Goal: Task Accomplishment & Management: Manage account settings

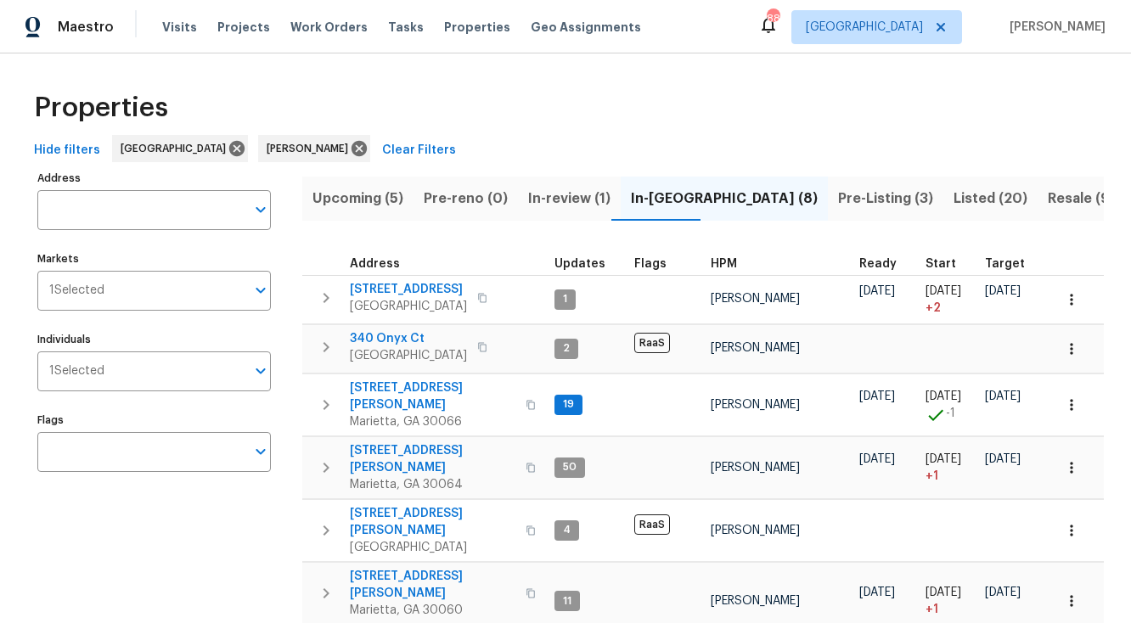
click at [545, 199] on span "In-review (1)" at bounding box center [569, 199] width 82 height 24
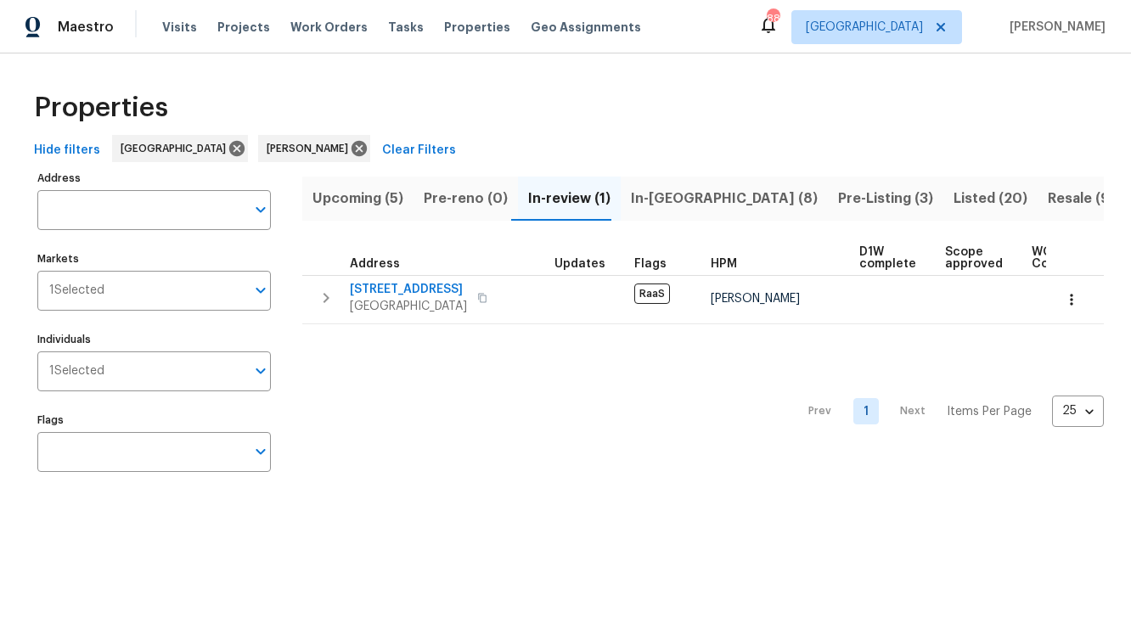
click at [368, 196] on span "Upcoming (5)" at bounding box center [358, 199] width 91 height 24
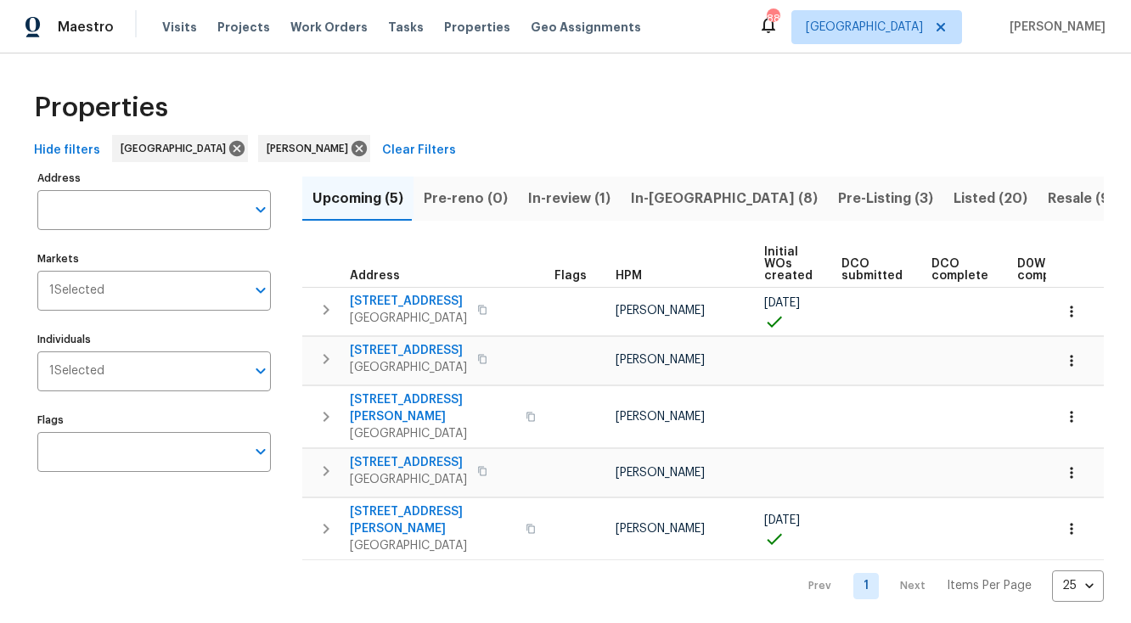
click at [85, 153] on span "Hide filters" at bounding box center [67, 150] width 66 height 21
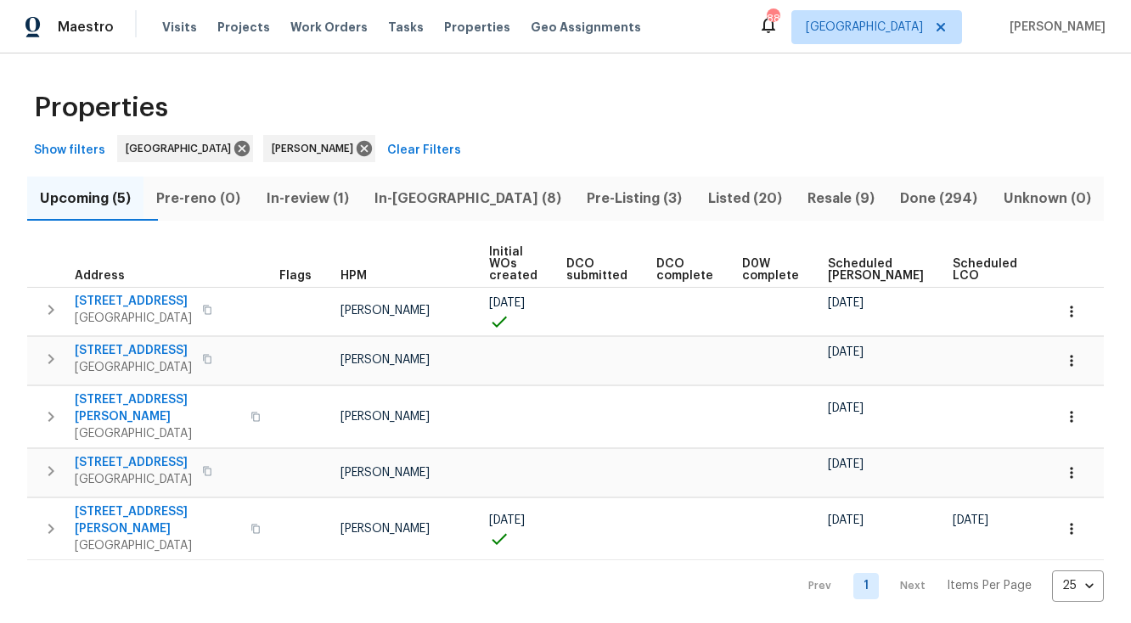
click at [832, 270] on span "Scheduled COE" at bounding box center [876, 270] width 96 height 24
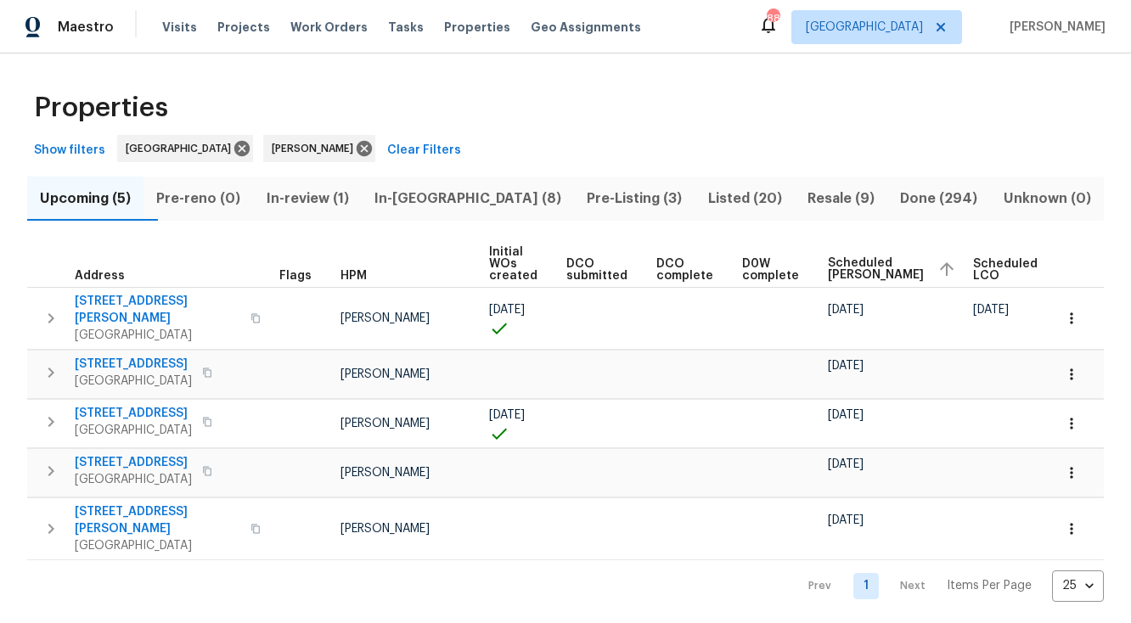
click at [466, 199] on span "In-reno (8)" at bounding box center [468, 199] width 192 height 24
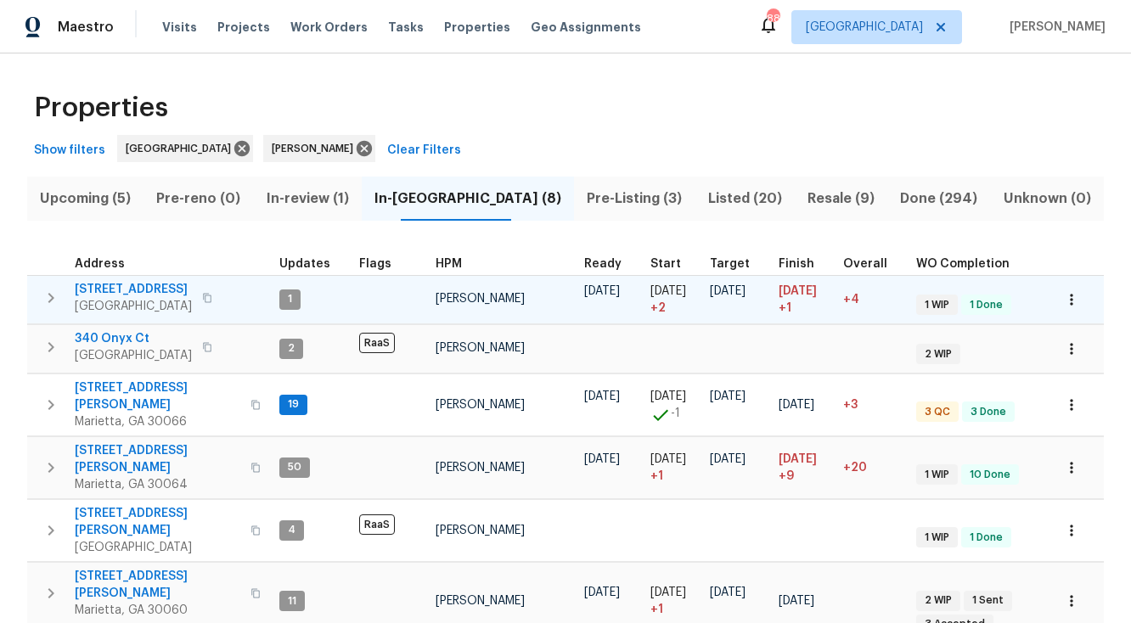
click at [158, 288] on span "3934 Makeover Ct" at bounding box center [133, 289] width 117 height 17
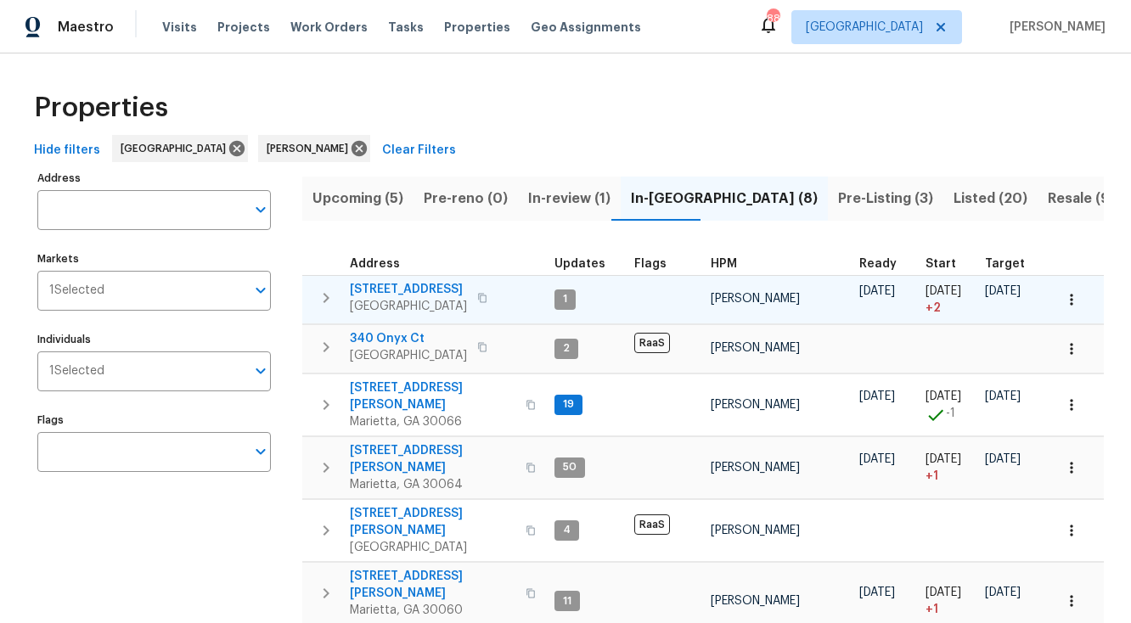
click at [420, 290] on span "3934 Makeover Ct" at bounding box center [408, 289] width 117 height 17
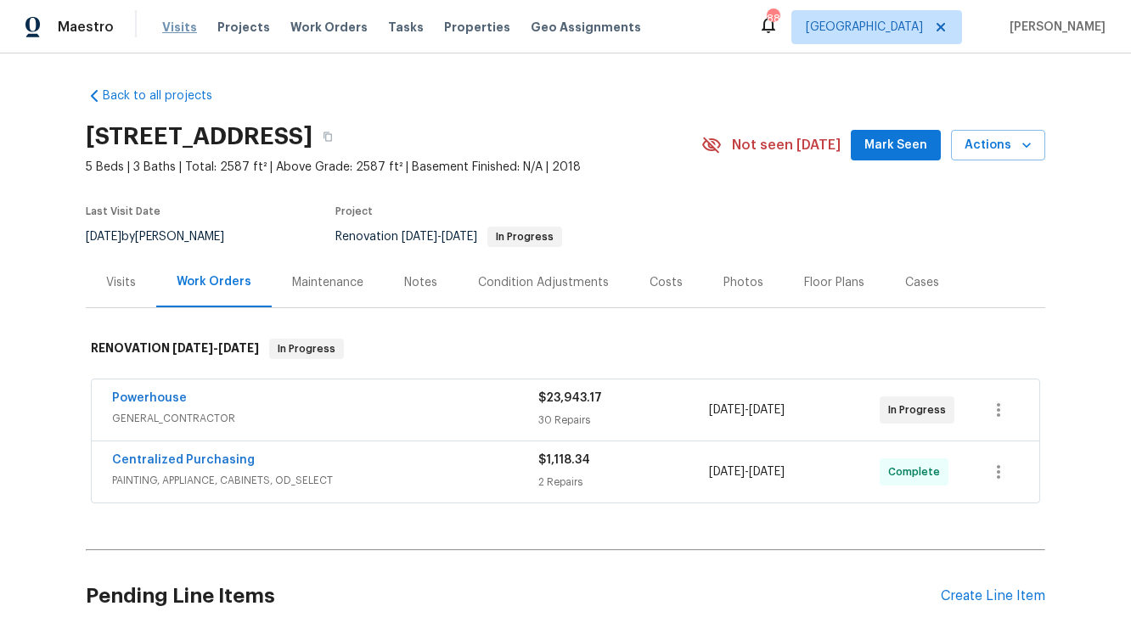
click at [181, 30] on span "Visits" at bounding box center [179, 27] width 35 height 17
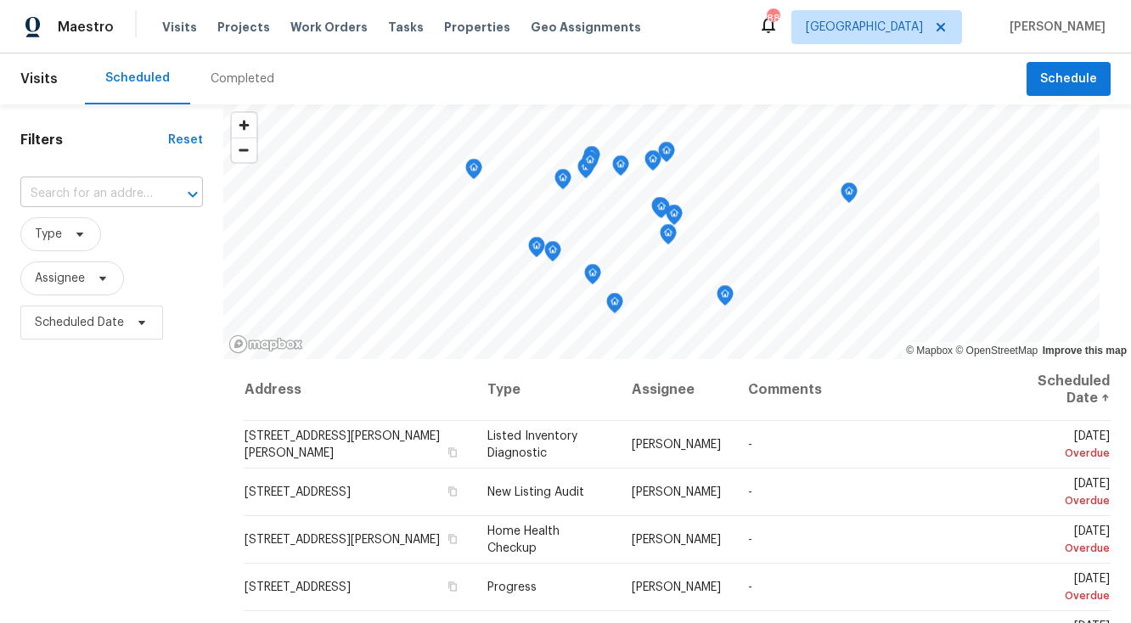
click at [105, 196] on input "text" at bounding box center [87, 194] width 135 height 26
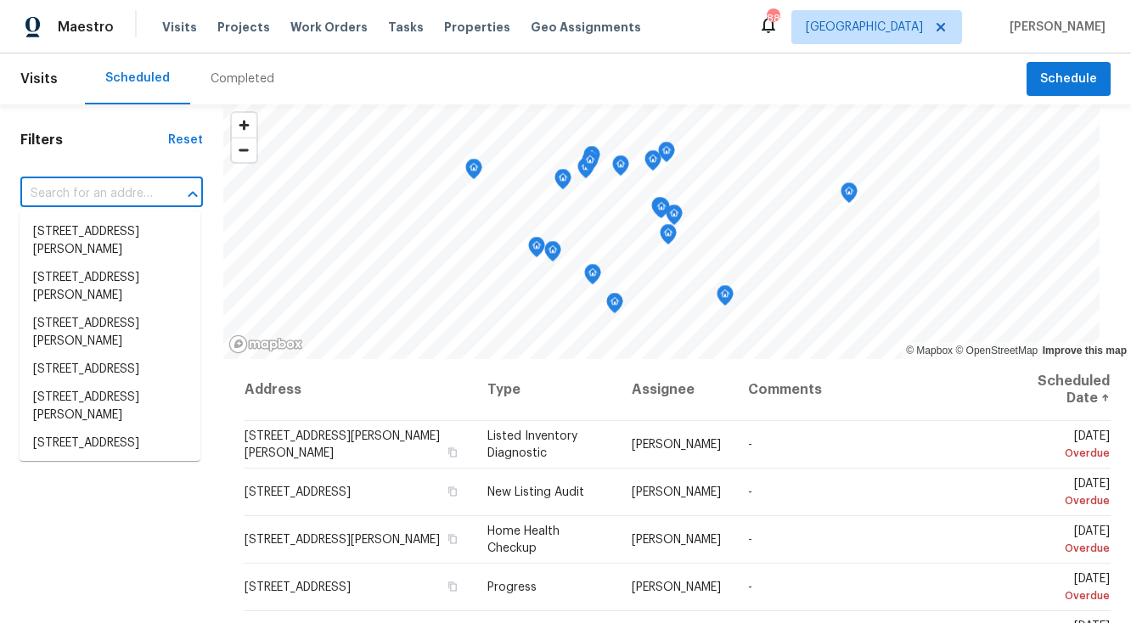
paste input "3677 Utoy Dr SW Atlanta, GA 30331"
type input "3677 Utoy Dr SW Atlanta, GA 30331"
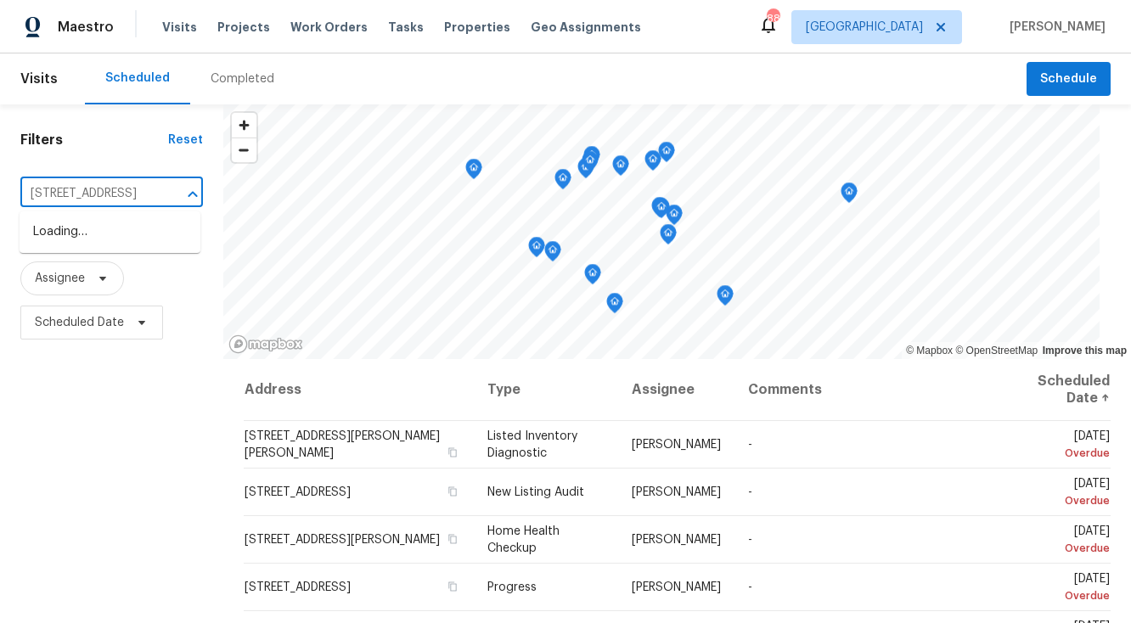
scroll to position [0, 73]
click at [91, 232] on li "[STREET_ADDRESS]" at bounding box center [110, 232] width 181 height 28
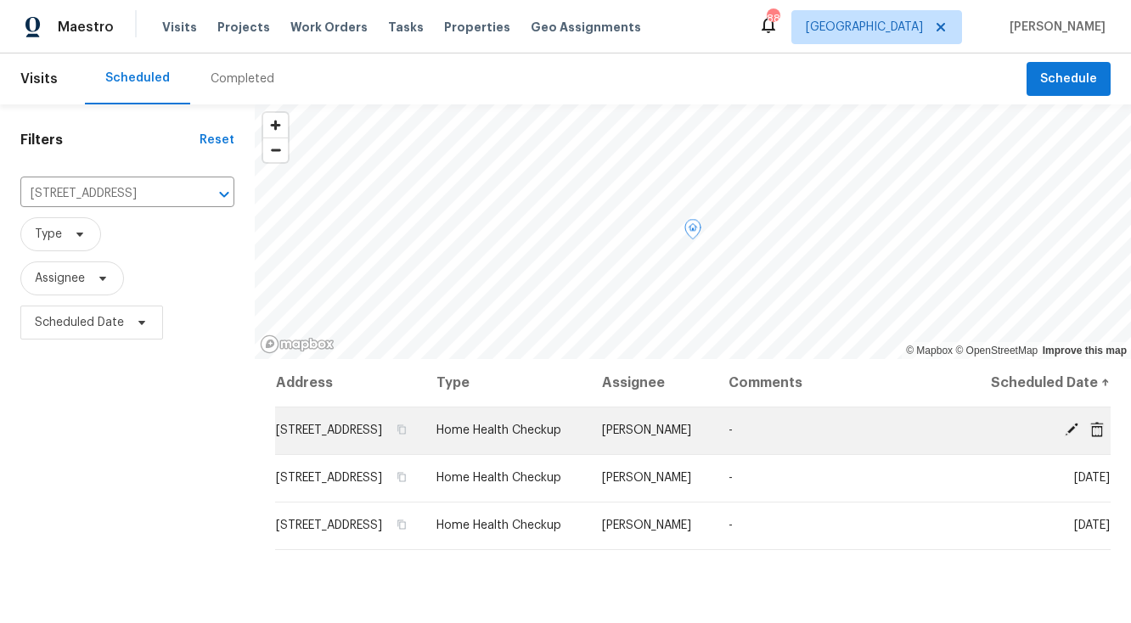
click at [1096, 437] on icon at bounding box center [1097, 429] width 15 height 15
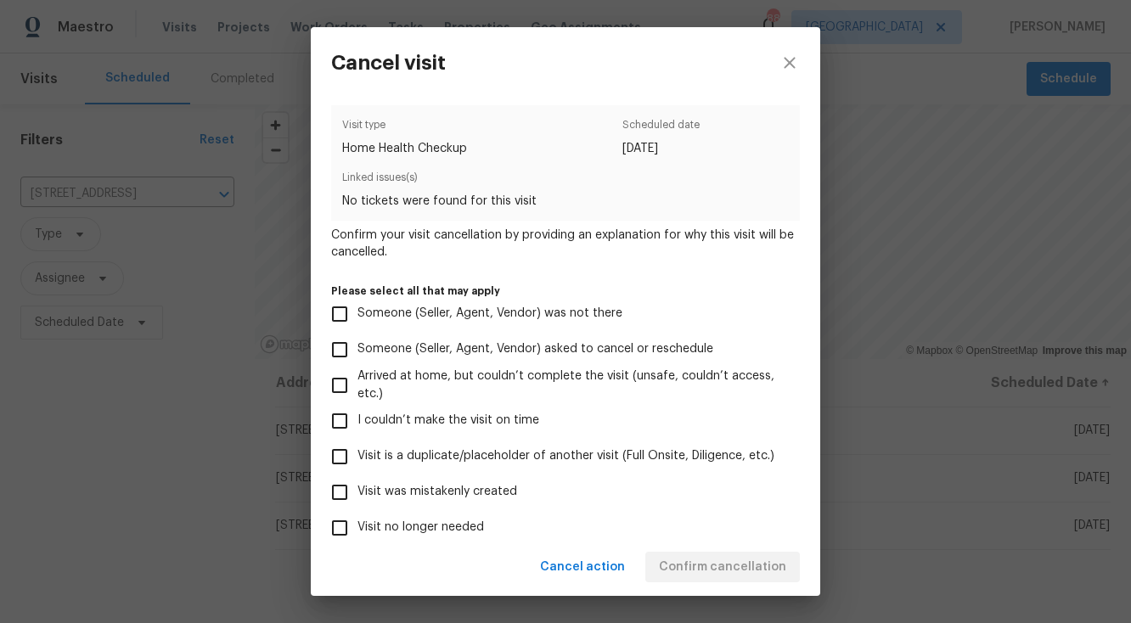
click at [341, 526] on input "Visit no longer needed" at bounding box center [340, 528] width 36 height 36
checkbox input "true"
click at [705, 568] on div "Cancel action Confirm cancellation" at bounding box center [566, 567] width 510 height 59
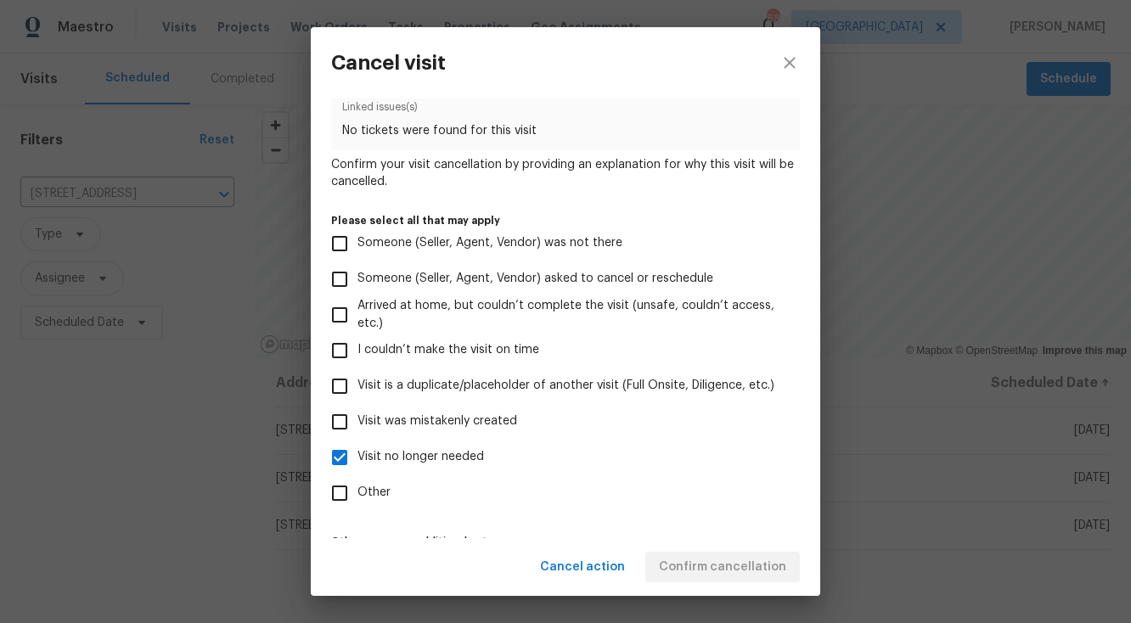
scroll to position [132, 0]
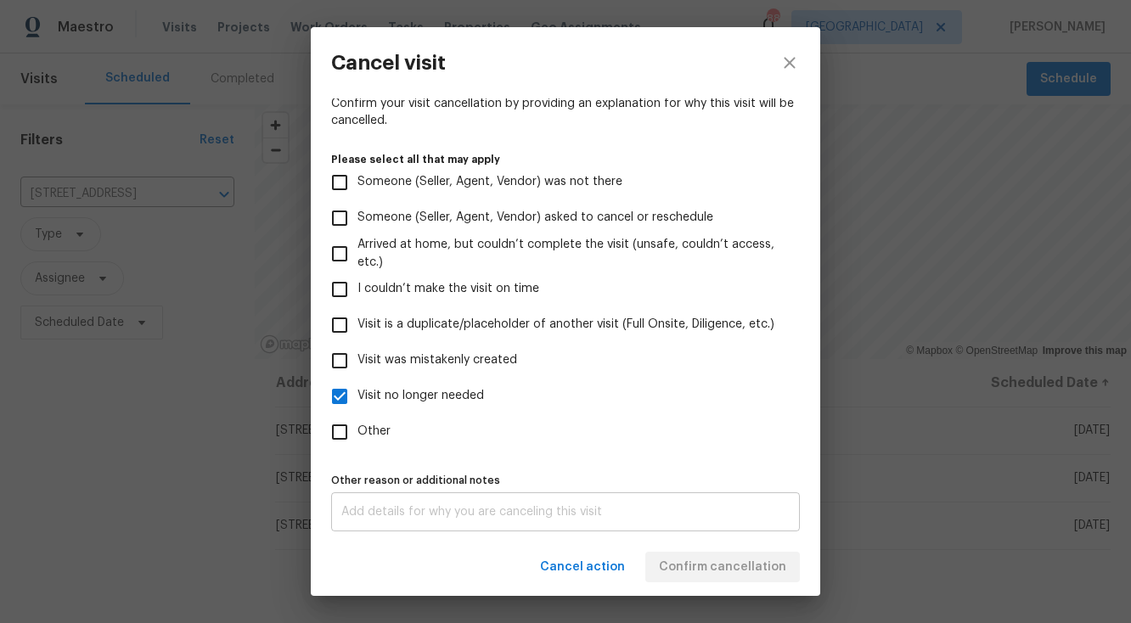
click at [617, 519] on div "x Other reason or additional notes" at bounding box center [565, 512] width 469 height 39
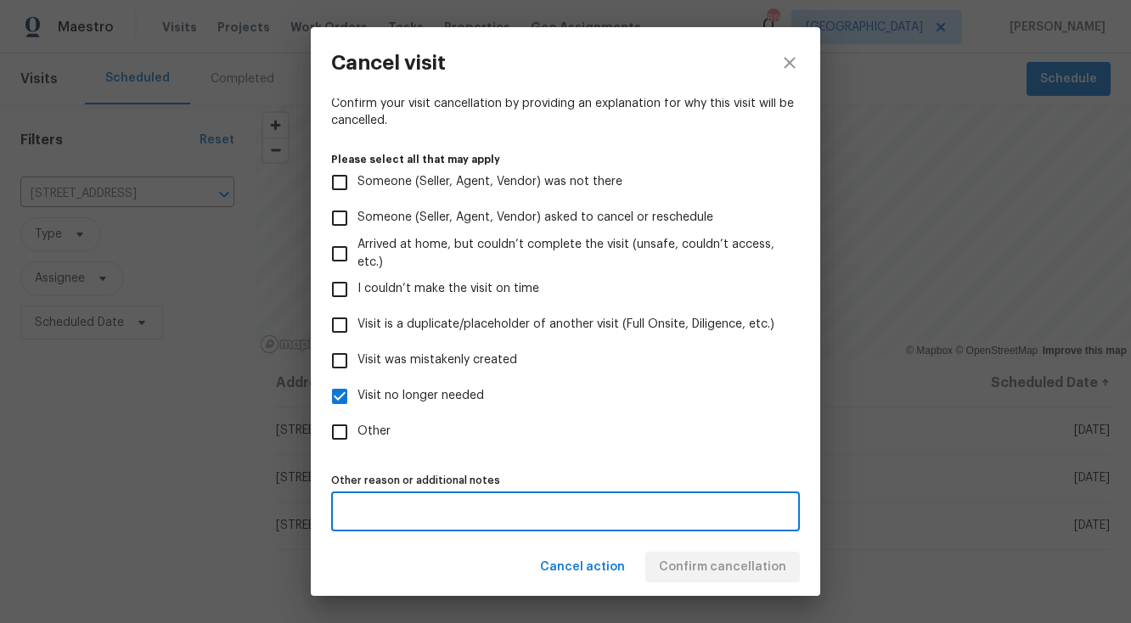
click at [722, 557] on div "Cancel action Confirm cancellation" at bounding box center [566, 567] width 510 height 59
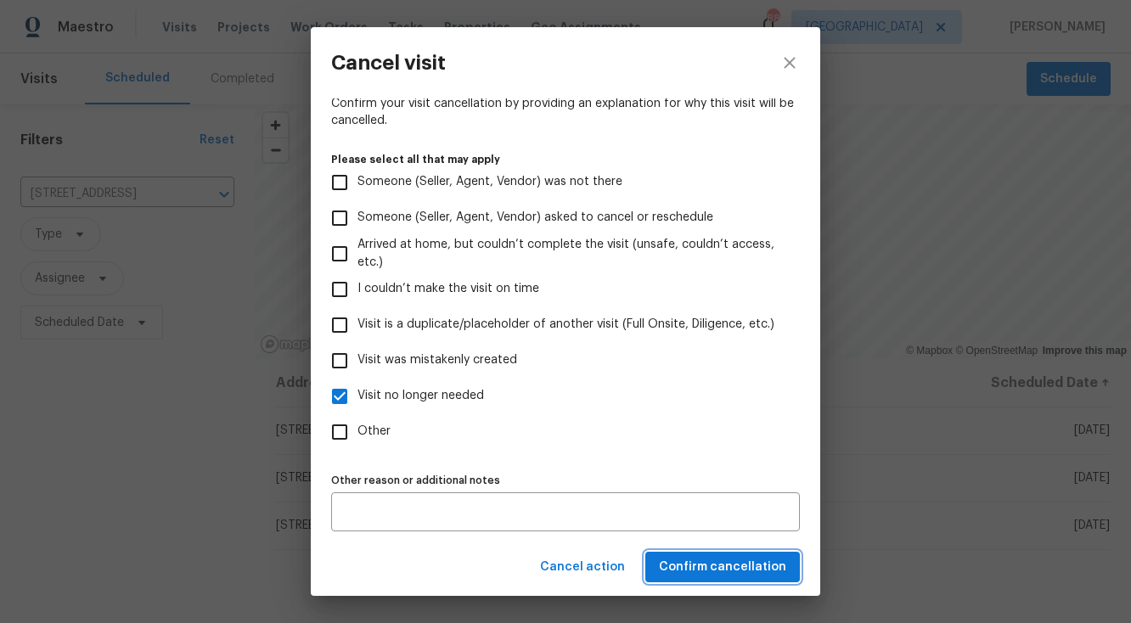
click at [725, 566] on span "Confirm cancellation" at bounding box center [722, 567] width 127 height 21
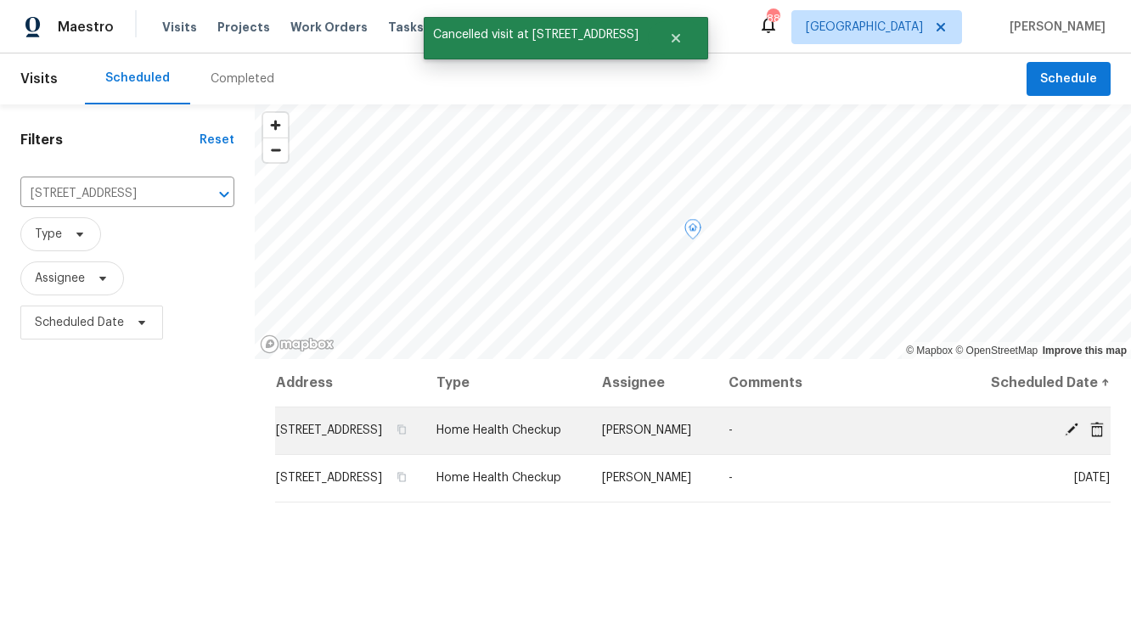
click at [1098, 437] on icon at bounding box center [1098, 428] width 14 height 15
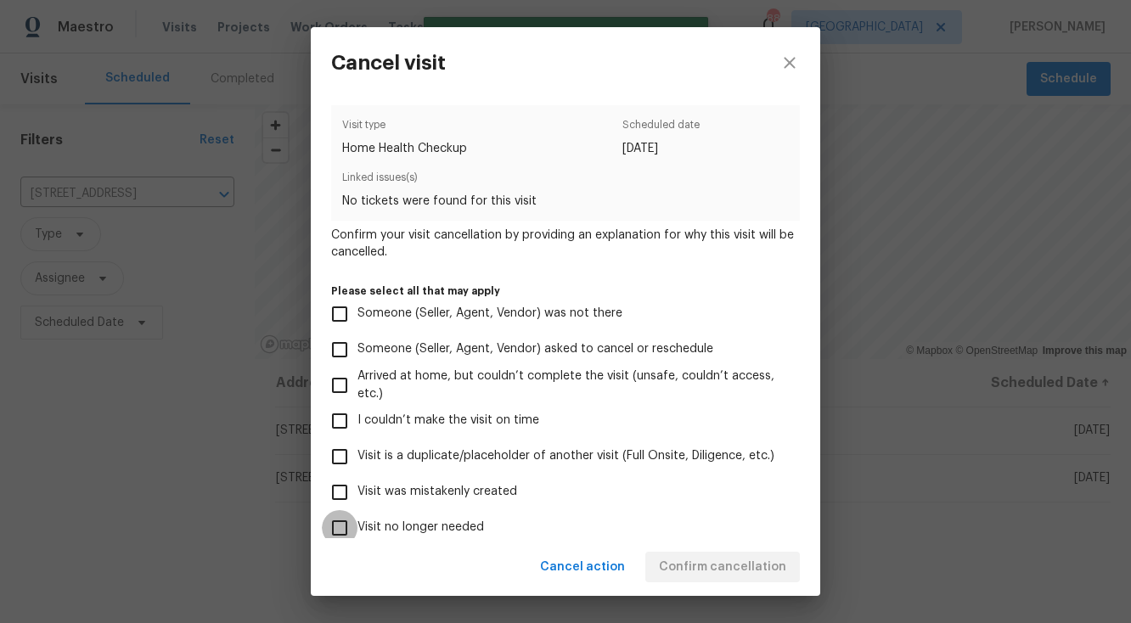
click at [341, 527] on input "Visit no longer needed" at bounding box center [340, 528] width 36 height 36
checkbox input "true"
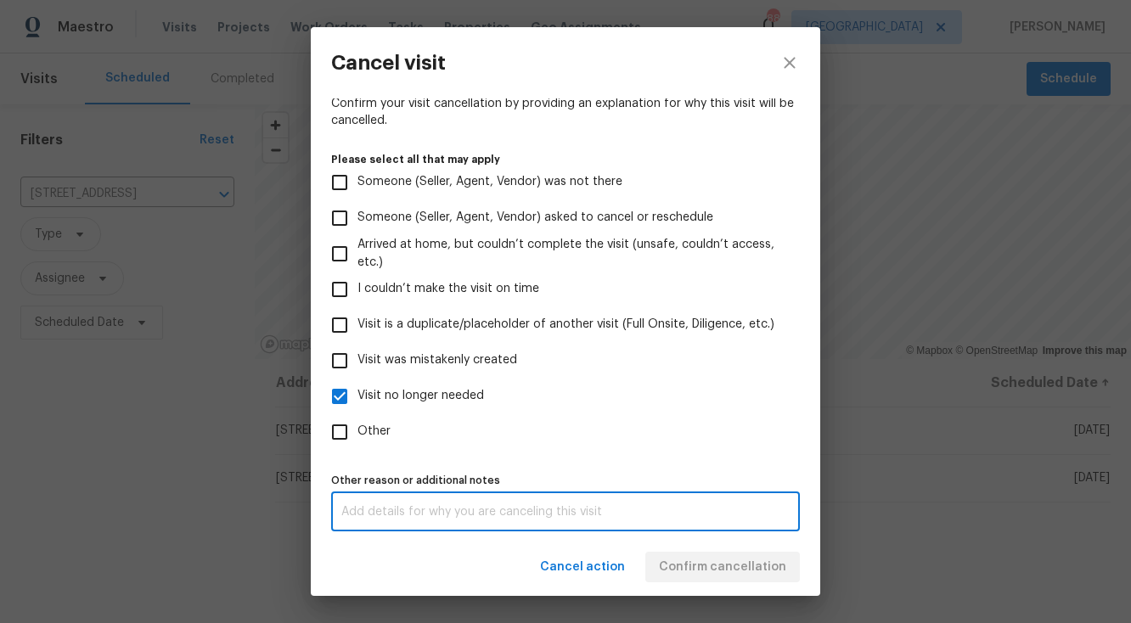
click at [521, 512] on textarea at bounding box center [565, 512] width 448 height 12
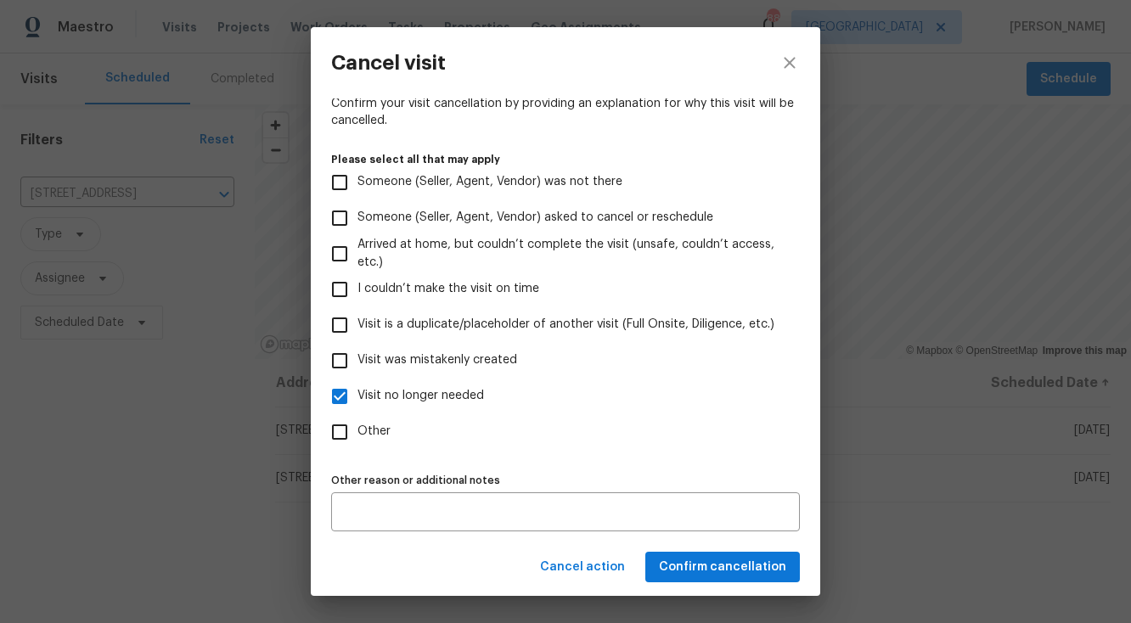
click at [717, 568] on div "Cancel action Confirm cancellation" at bounding box center [566, 567] width 510 height 59
click at [721, 568] on span "Confirm cancellation" at bounding box center [722, 567] width 127 height 21
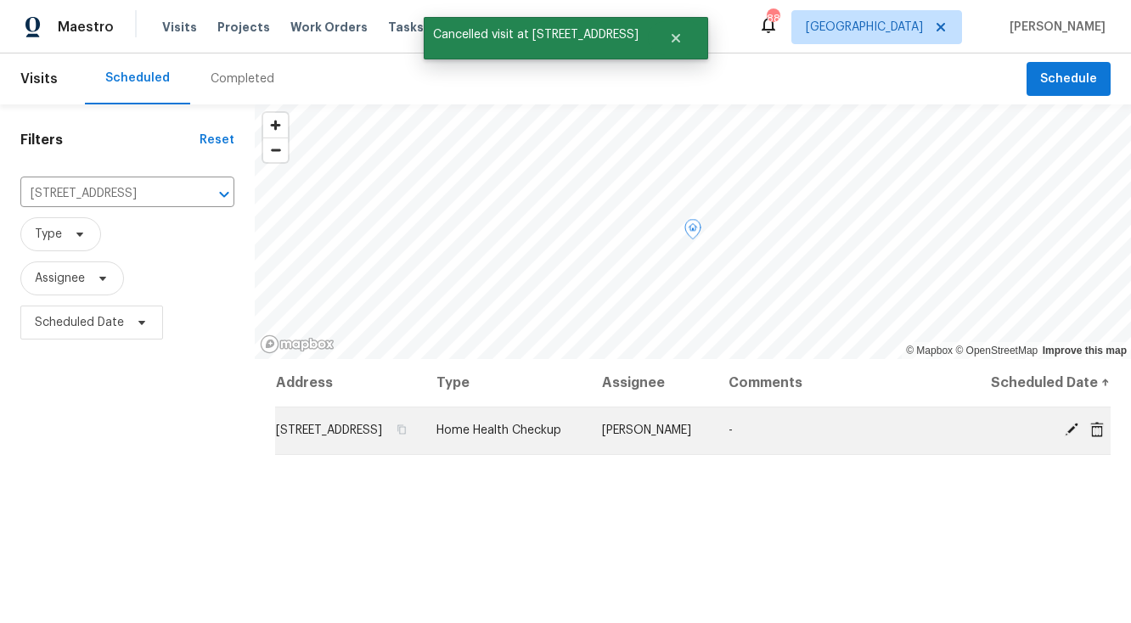
click at [1080, 440] on div at bounding box center [1044, 431] width 131 height 18
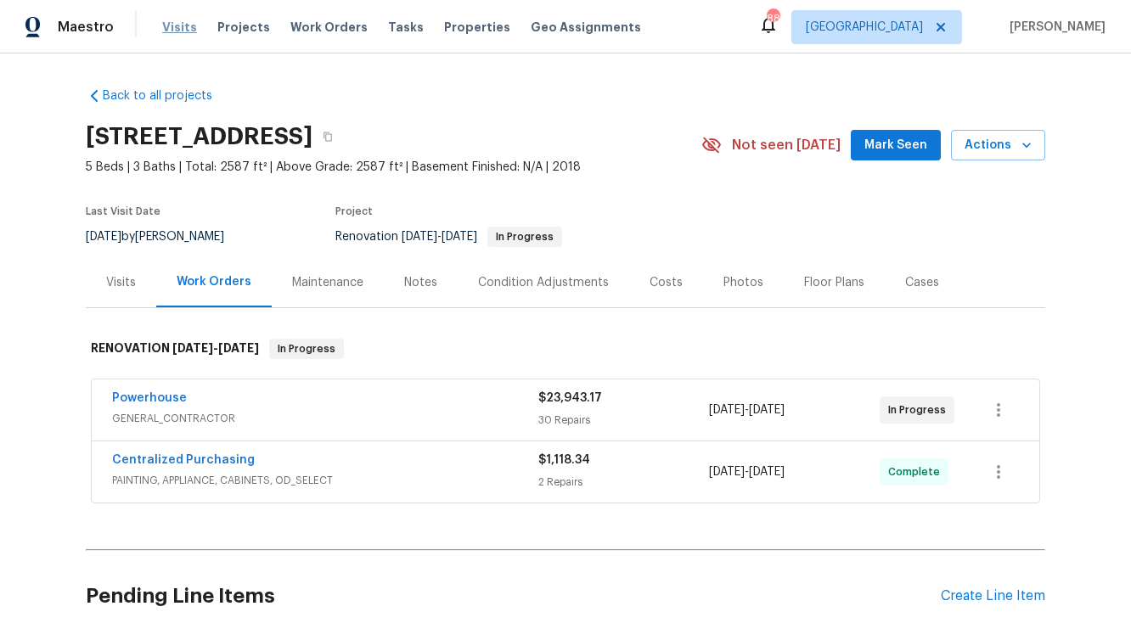
click at [179, 29] on span "Visits" at bounding box center [179, 27] width 35 height 17
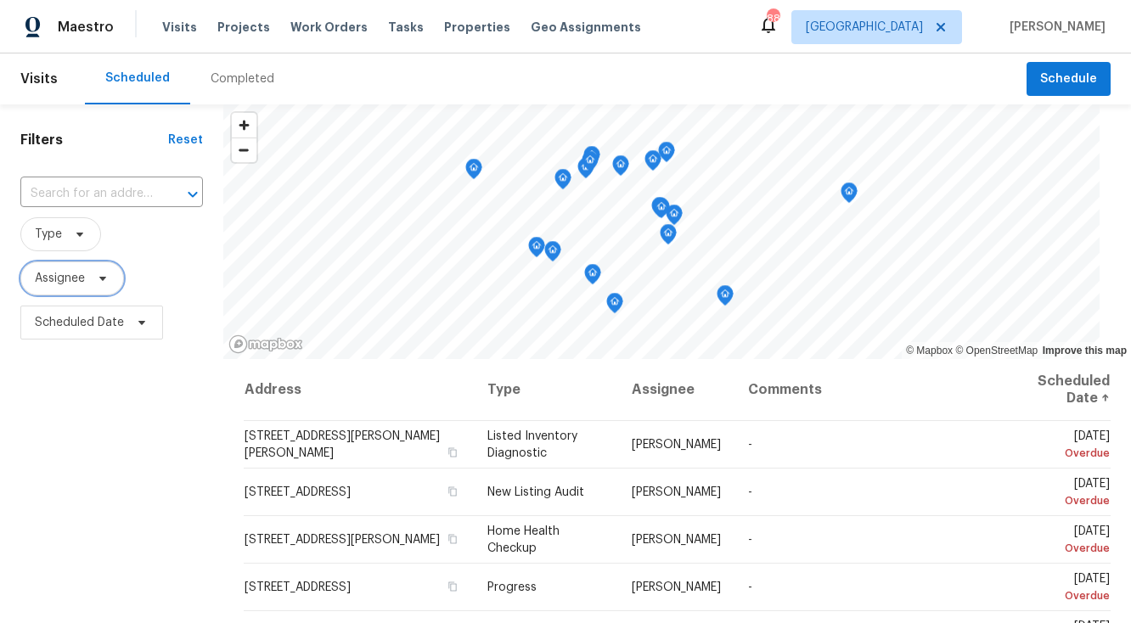
click at [103, 278] on icon at bounding box center [102, 279] width 7 height 4
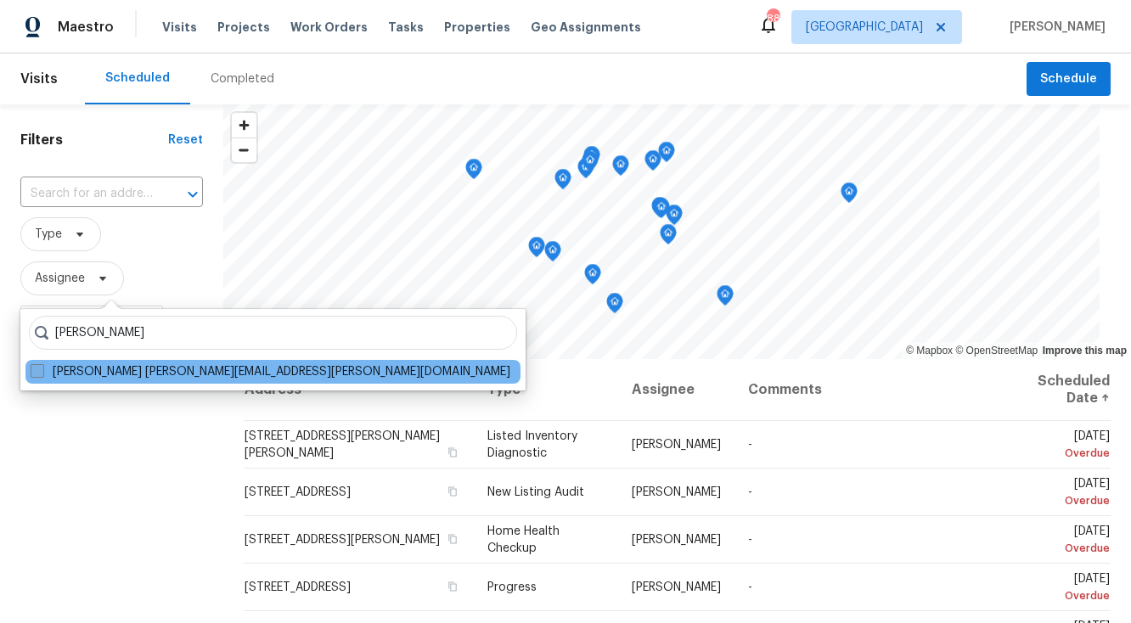
type input "[PERSON_NAME]"
click at [36, 372] on span at bounding box center [38, 371] width 14 height 14
click at [36, 372] on input "Tim Godfrey tim.godfrey@opendoor.com" at bounding box center [36, 369] width 11 height 11
checkbox input "true"
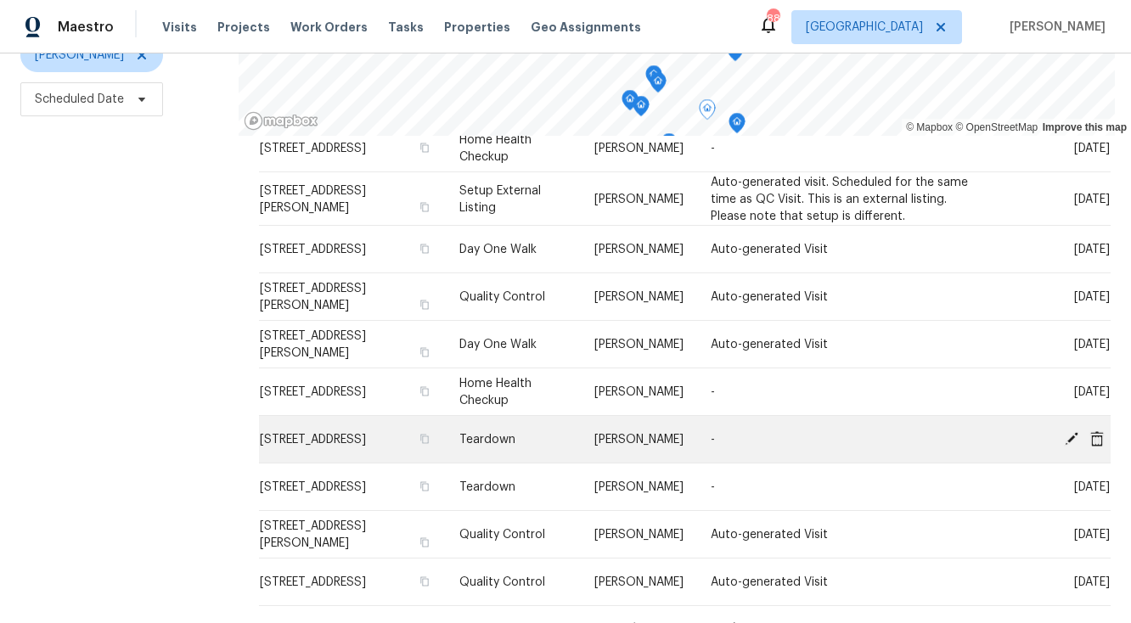
scroll to position [234, 0]
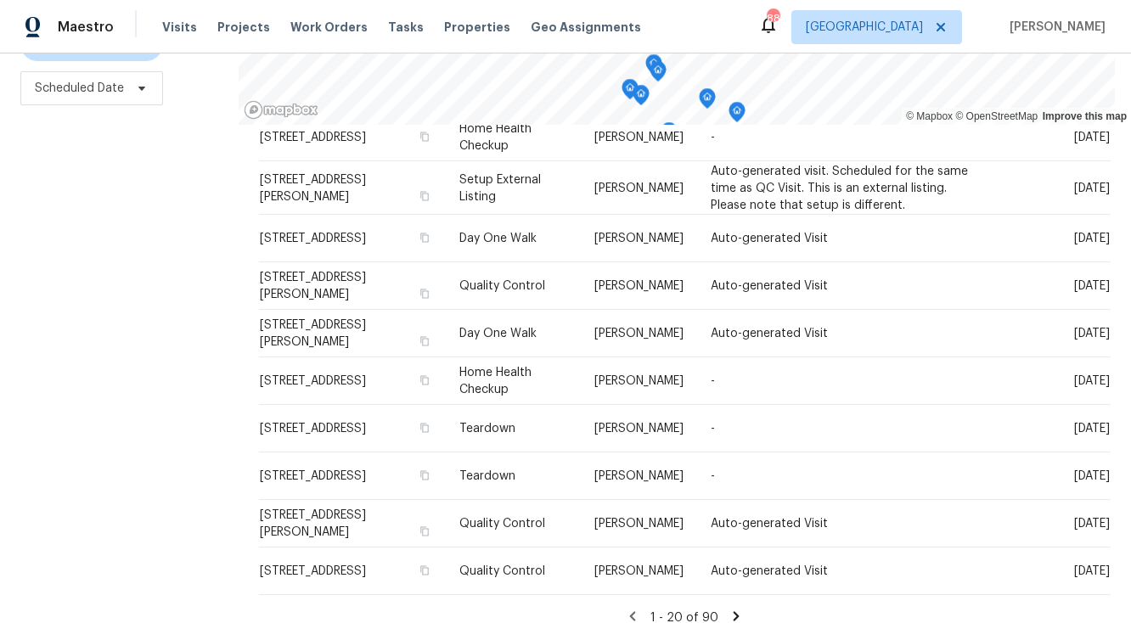
click at [734, 612] on icon at bounding box center [737, 616] width 6 height 9
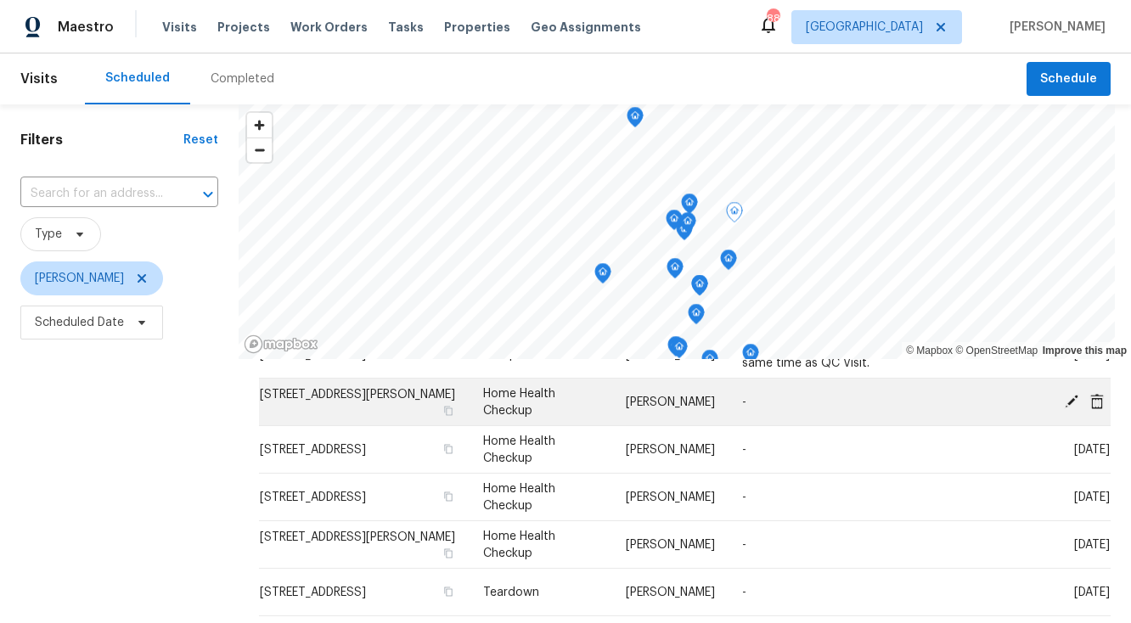
scroll to position [92, 0]
click at [1071, 398] on icon at bounding box center [1072, 399] width 14 height 14
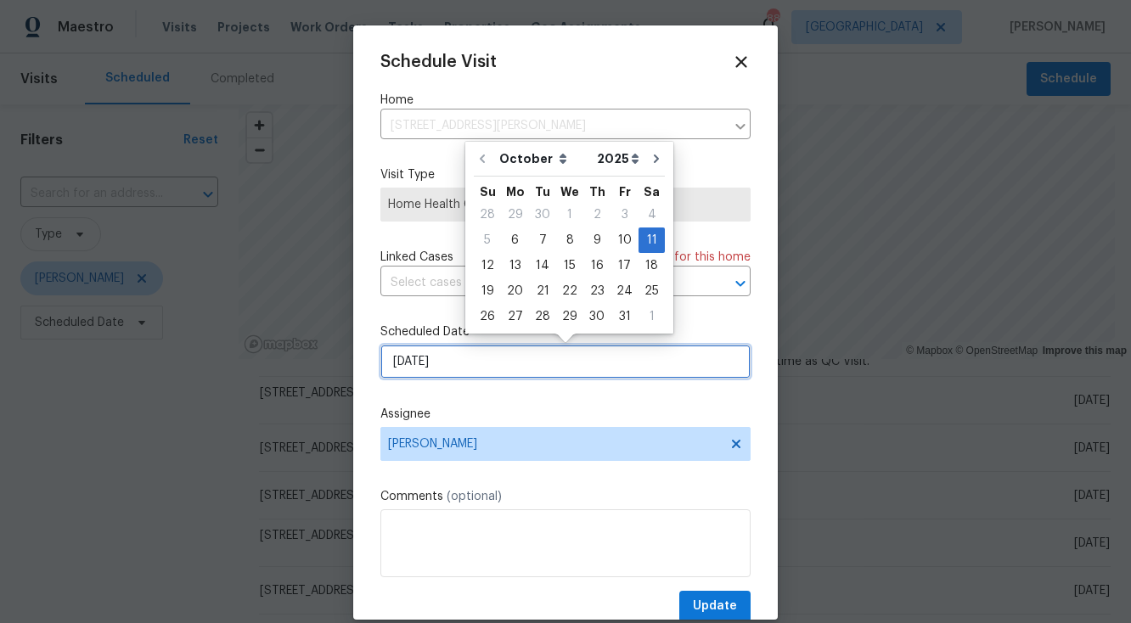
click at [539, 360] on input "10/11/2025" at bounding box center [565, 362] width 370 height 34
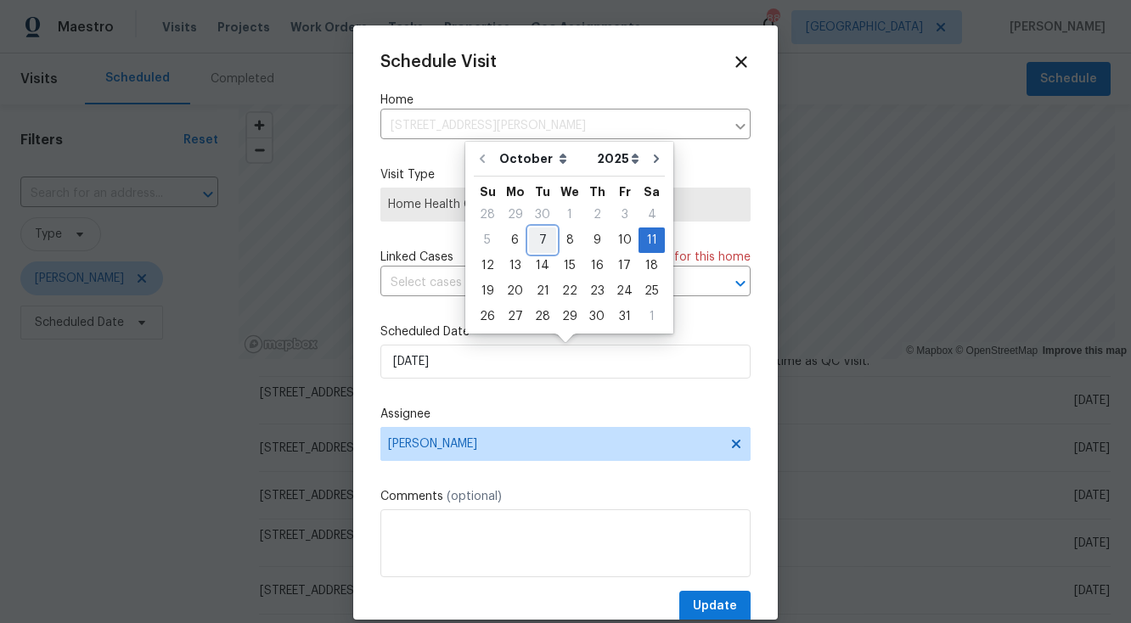
click at [542, 241] on div "7" at bounding box center [542, 240] width 27 height 24
type input "[DATE]"
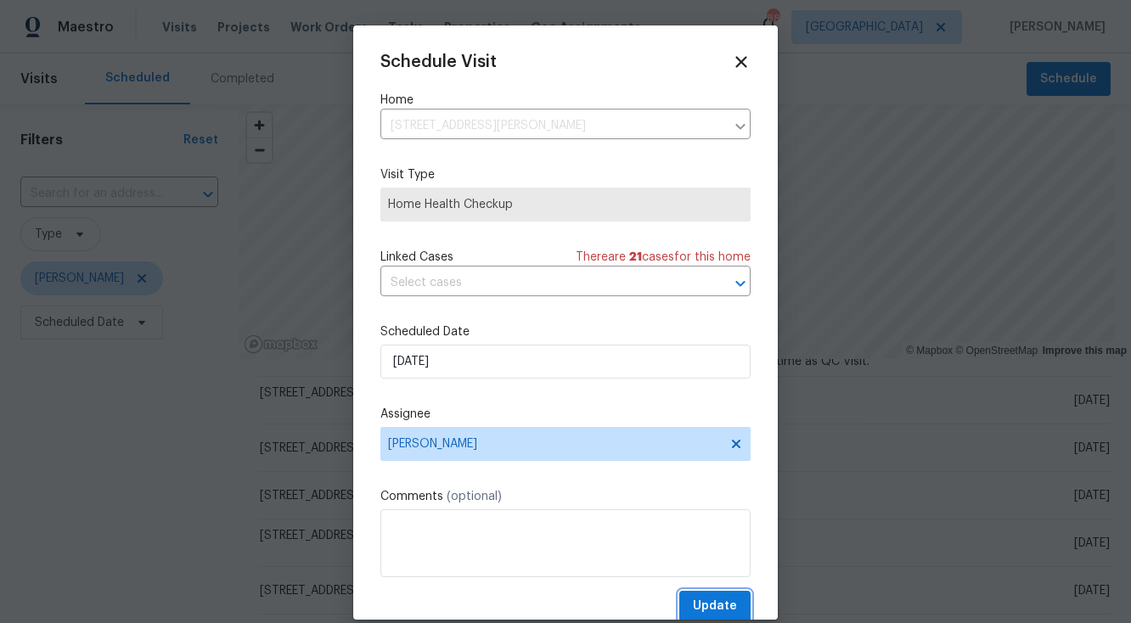
click at [708, 602] on span "Update" at bounding box center [715, 606] width 44 height 21
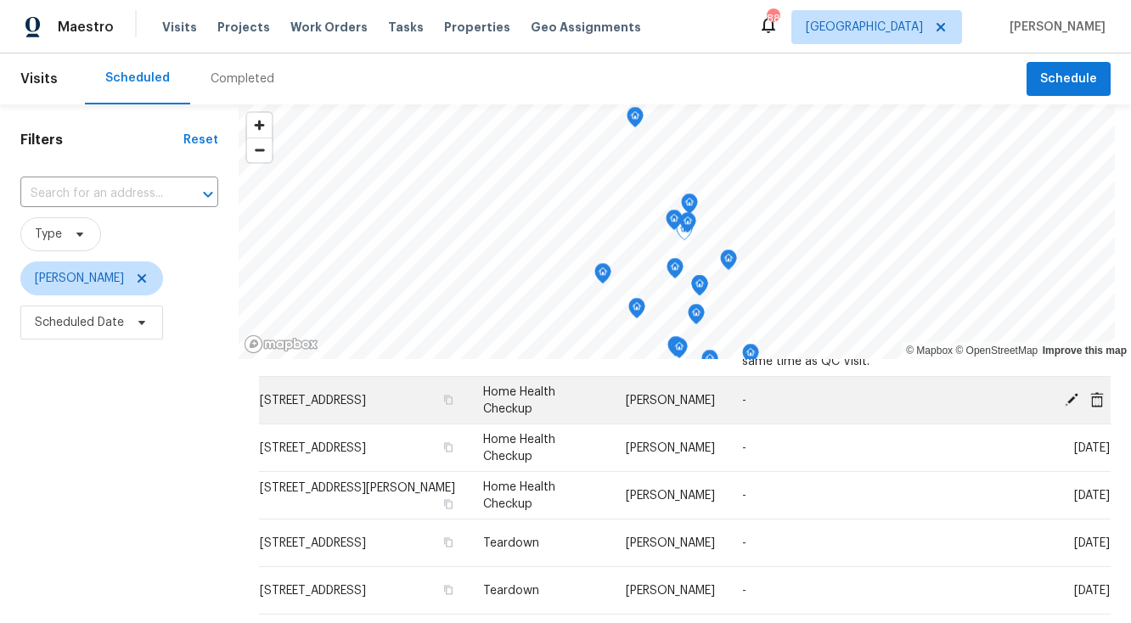
drag, startPoint x: 254, startPoint y: 402, endPoint x: 449, endPoint y: 399, distance: 195.4
click at [366, 399] on span "3677 Utoy Dr SW, Atlanta, GA 30331" at bounding box center [313, 401] width 106 height 12
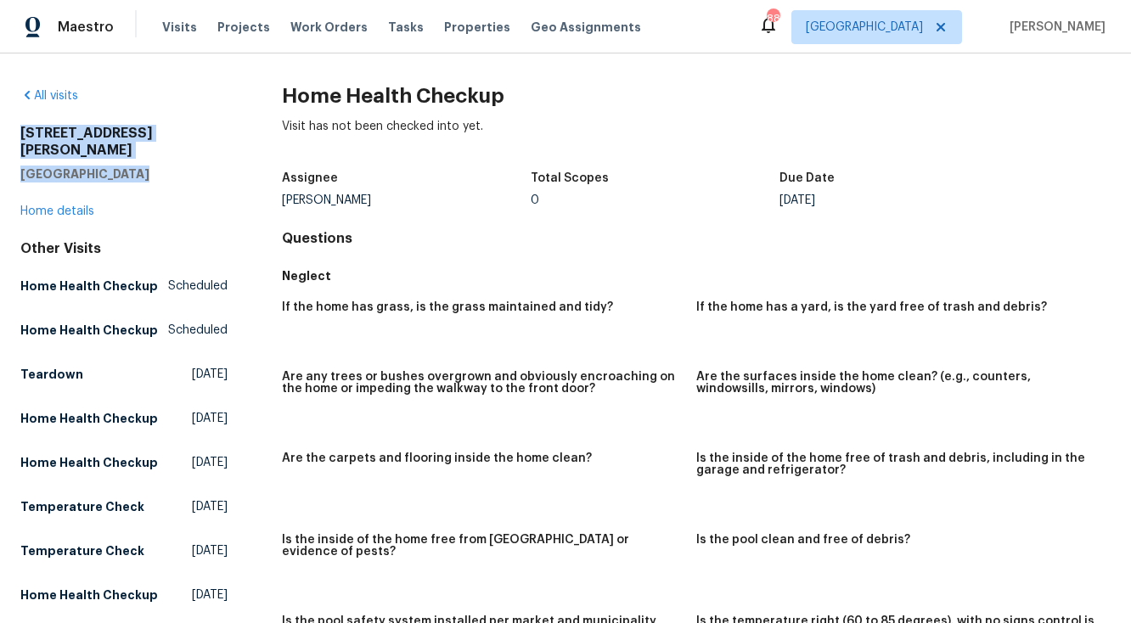
drag, startPoint x: 20, startPoint y: 132, endPoint x: 132, endPoint y: 152, distance: 113.1
click at [132, 152] on div "3677 Utoy Dr SW Atlanta, GA 30331" at bounding box center [123, 154] width 207 height 58
copy div "3677 Utoy Dr SW Atlanta, GA 30331"
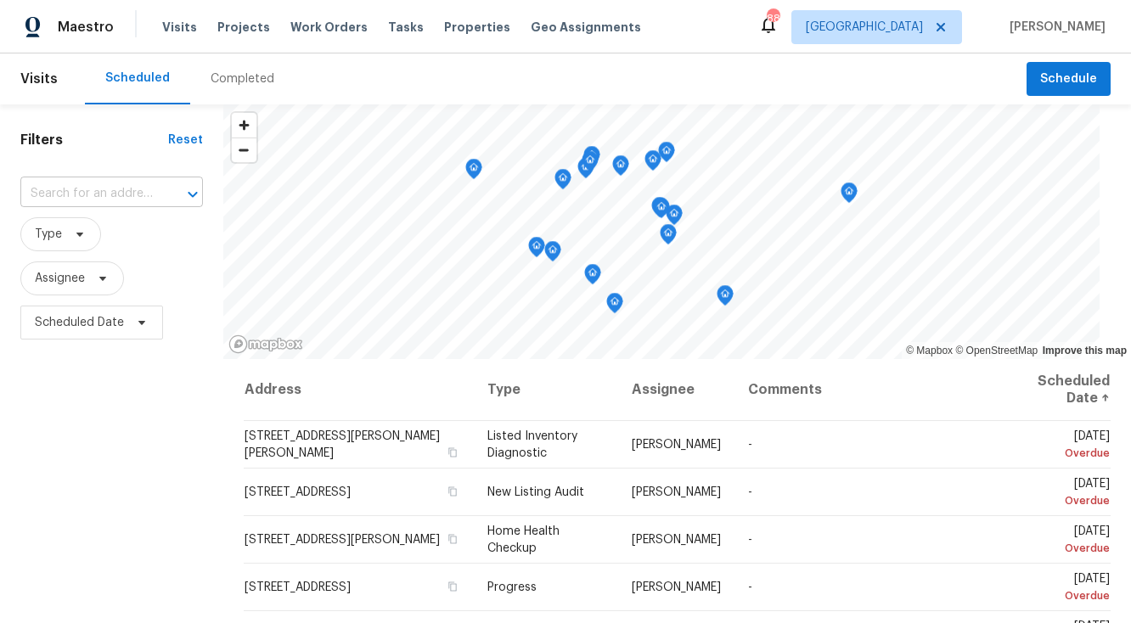
click at [110, 194] on input "text" at bounding box center [87, 194] width 135 height 26
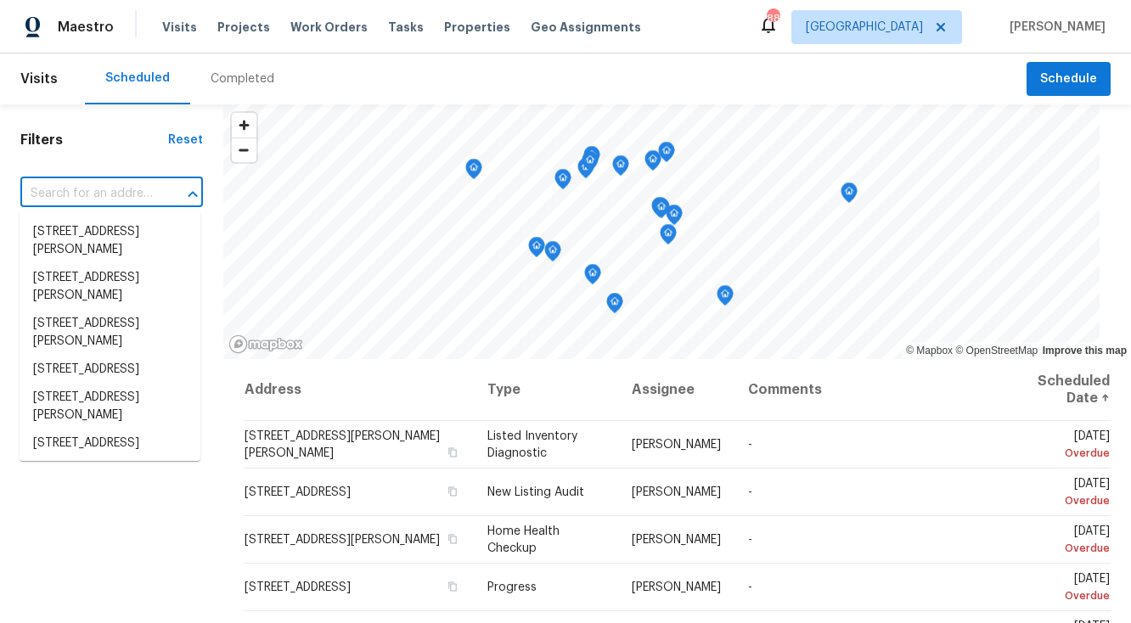
paste input "[STREET_ADDRESS]"
type input "[STREET_ADDRESS]"
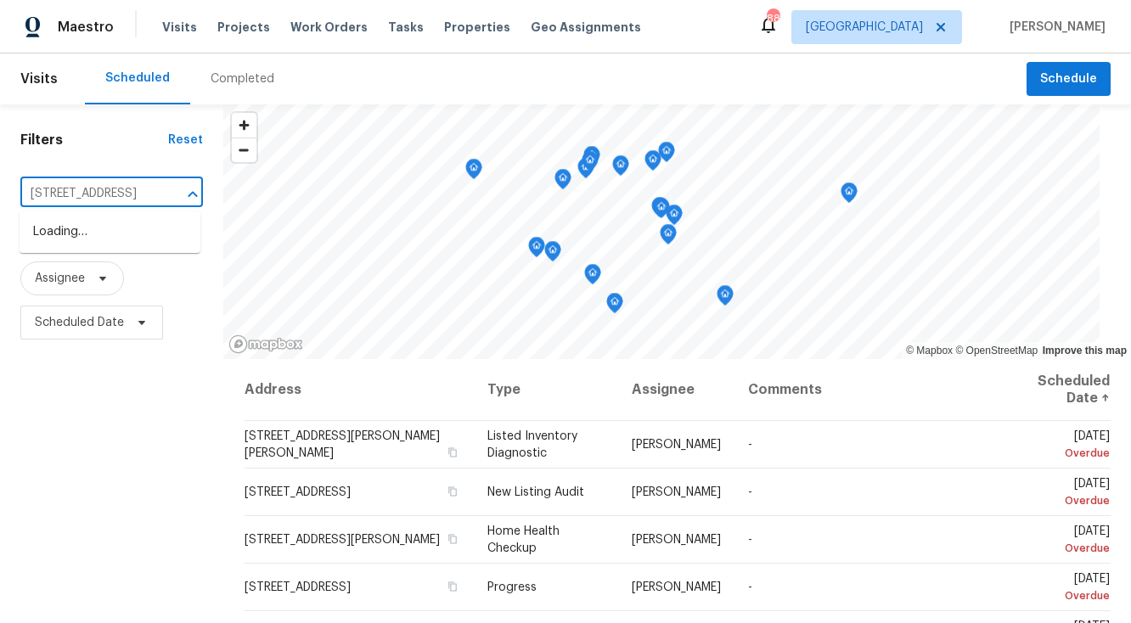
scroll to position [0, 73]
click at [134, 229] on li "[STREET_ADDRESS]" at bounding box center [110, 232] width 181 height 28
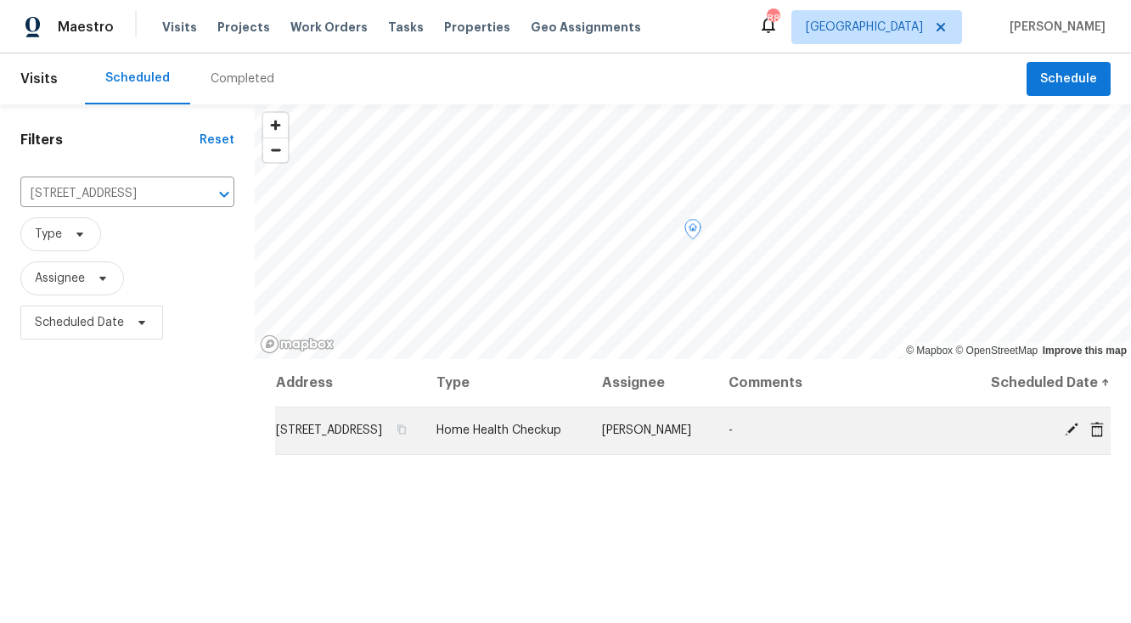
click at [1100, 437] on icon at bounding box center [1098, 428] width 14 height 15
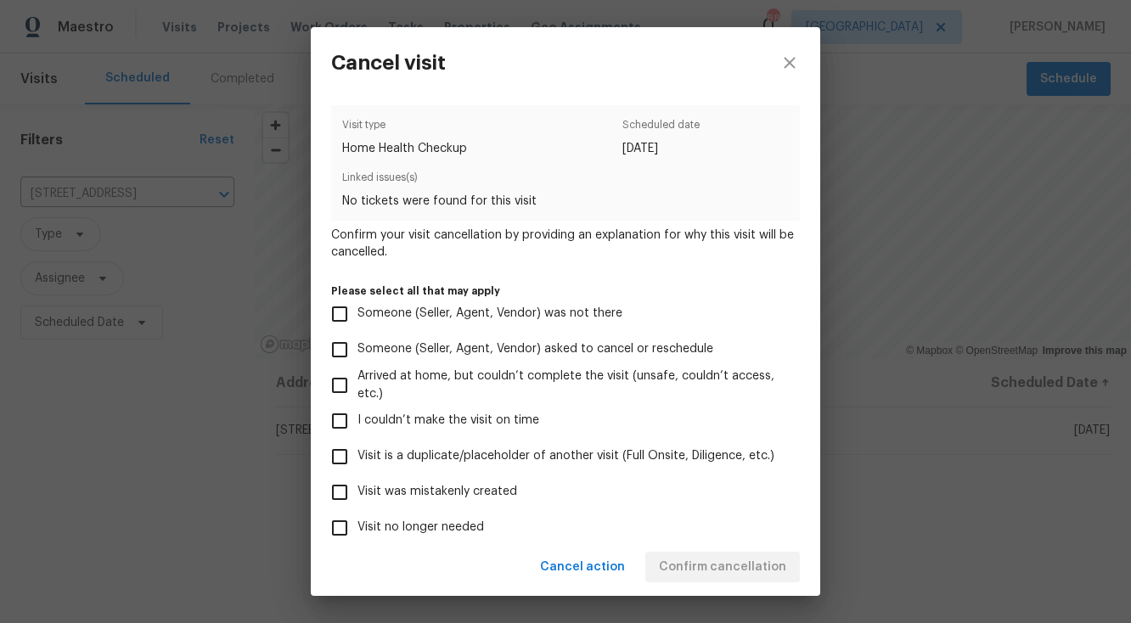
click at [337, 526] on input "Visit no longer needed" at bounding box center [340, 528] width 36 height 36
checkbox input "true"
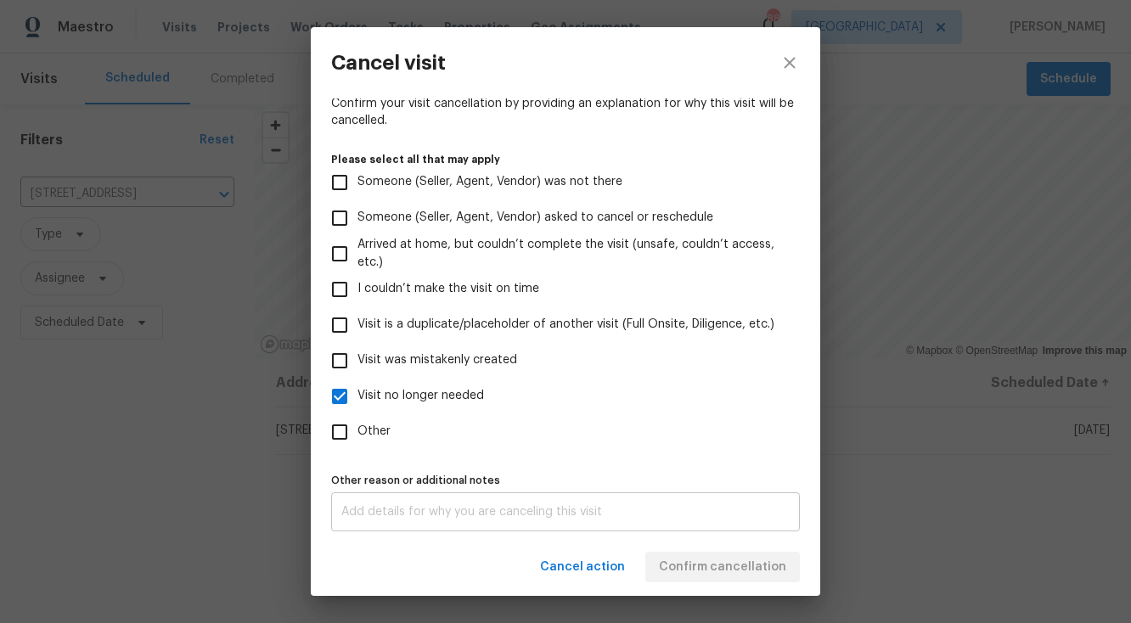
click at [660, 518] on div "x Other reason or additional notes" at bounding box center [565, 512] width 469 height 39
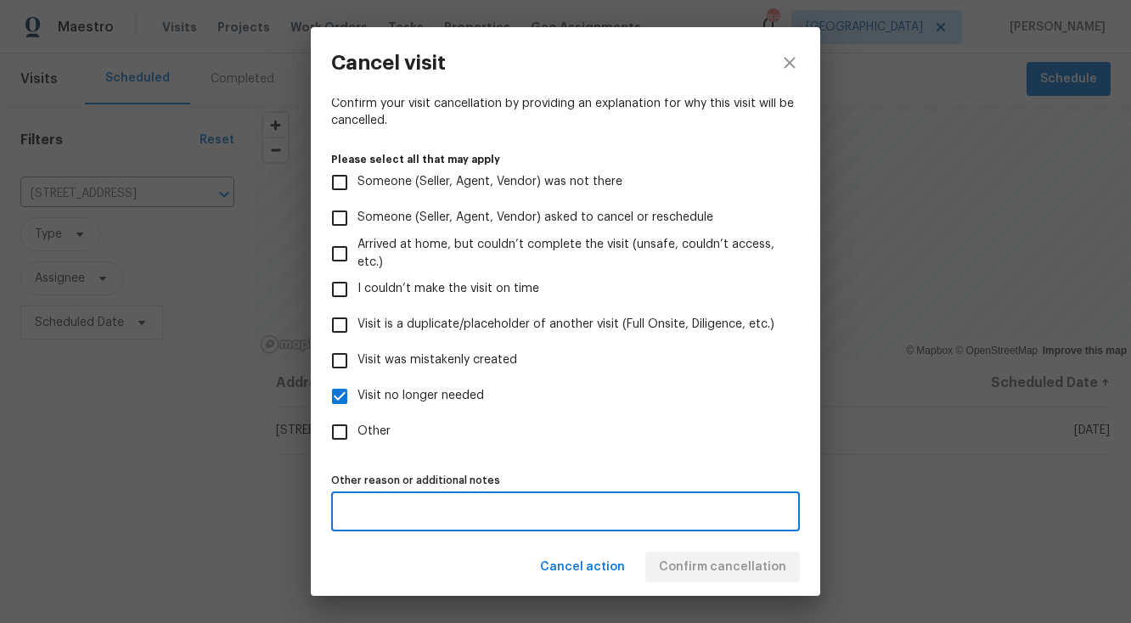
click at [734, 571] on div "Cancel action Confirm cancellation" at bounding box center [566, 567] width 510 height 59
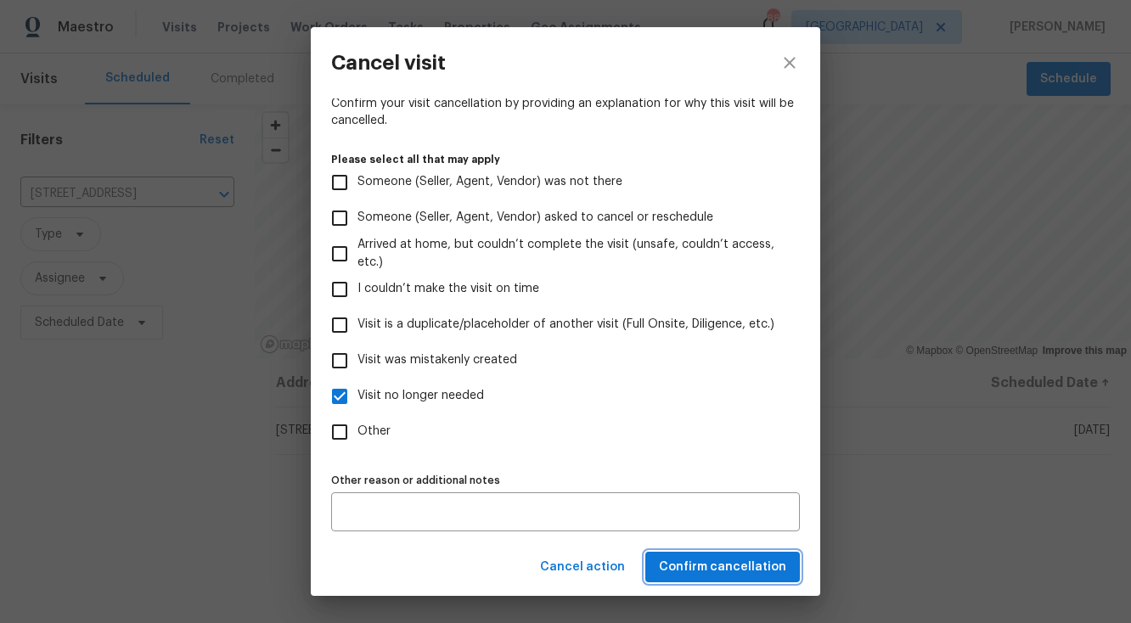
click at [736, 571] on span "Confirm cancellation" at bounding box center [722, 567] width 127 height 21
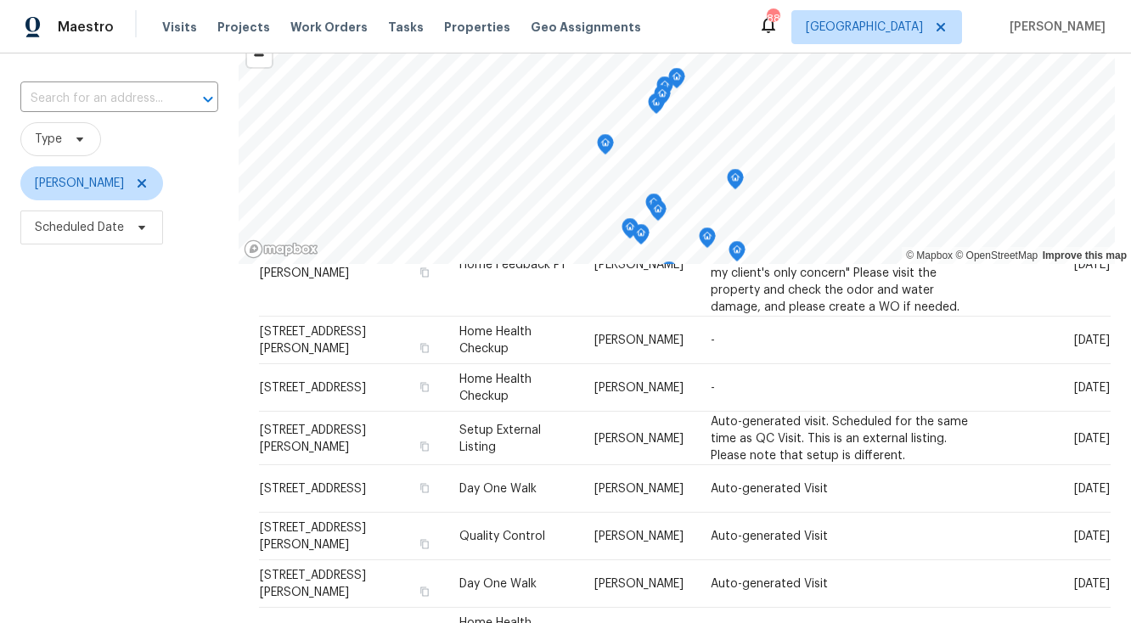
scroll to position [71, 0]
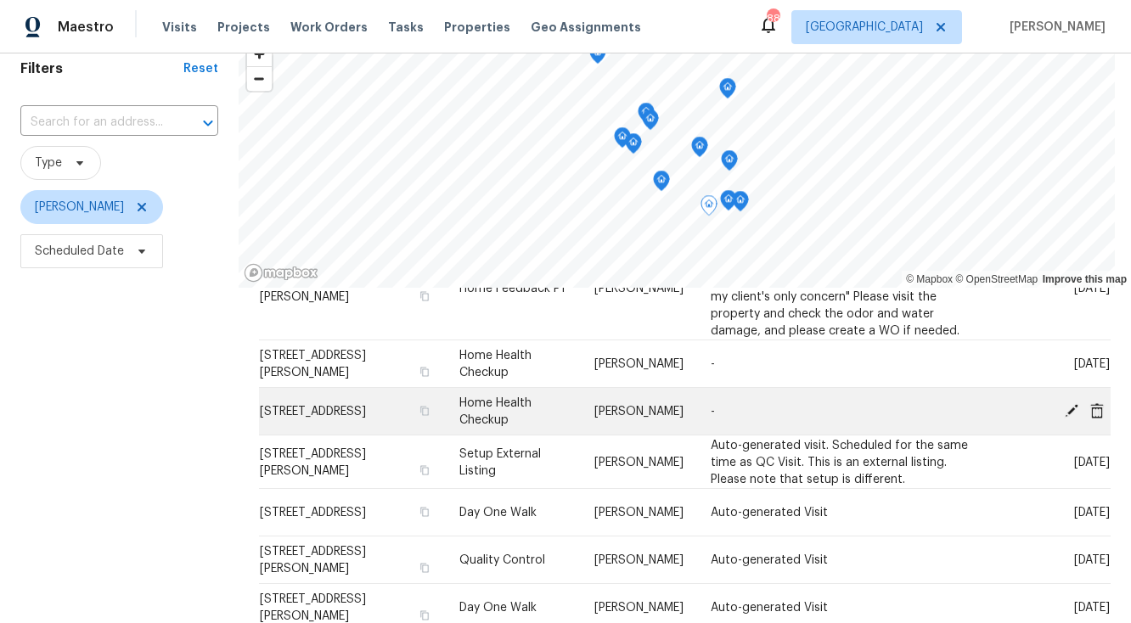
click at [1072, 403] on icon at bounding box center [1072, 410] width 14 height 14
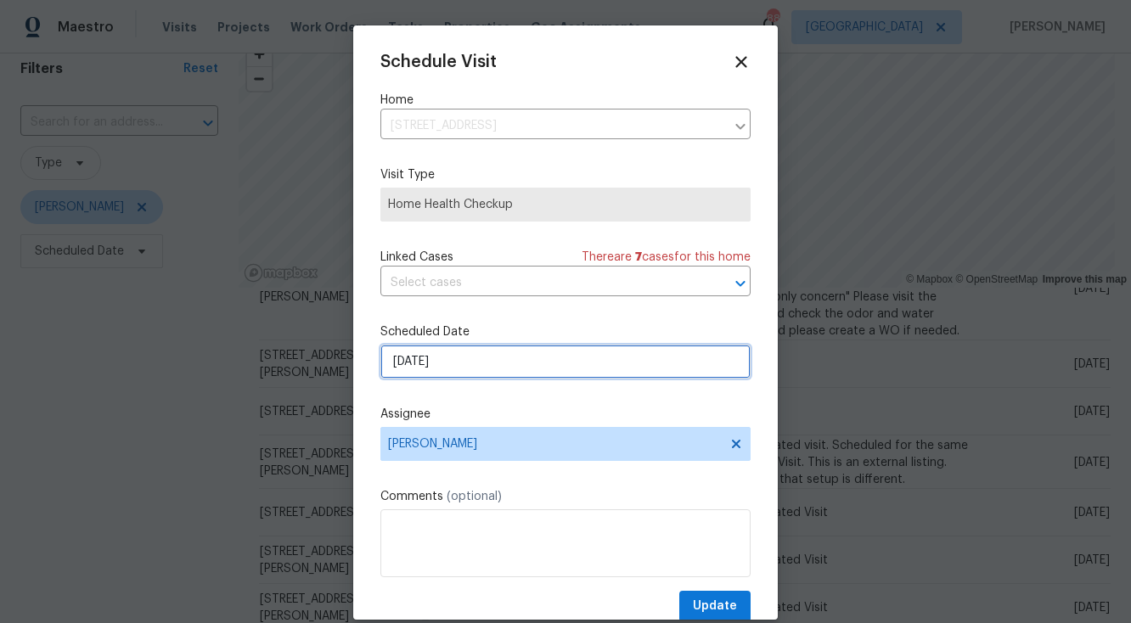
click at [494, 368] on input "[DATE]" at bounding box center [565, 362] width 370 height 34
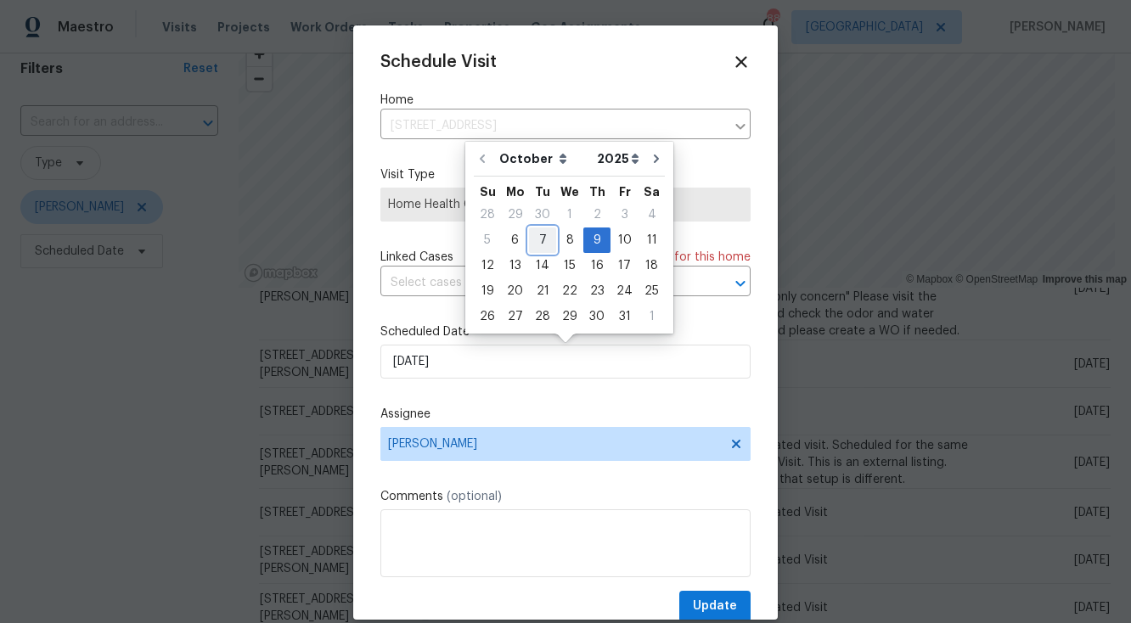
click at [543, 239] on div "7" at bounding box center [542, 240] width 27 height 24
type input "[DATE]"
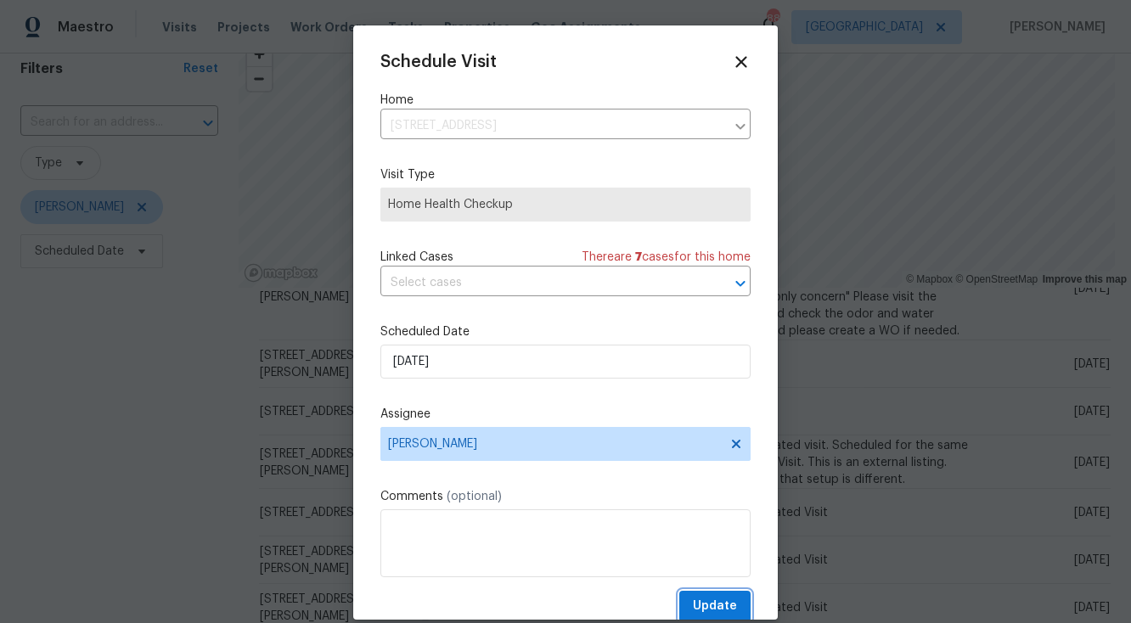
click at [703, 603] on span "Update" at bounding box center [715, 606] width 44 height 21
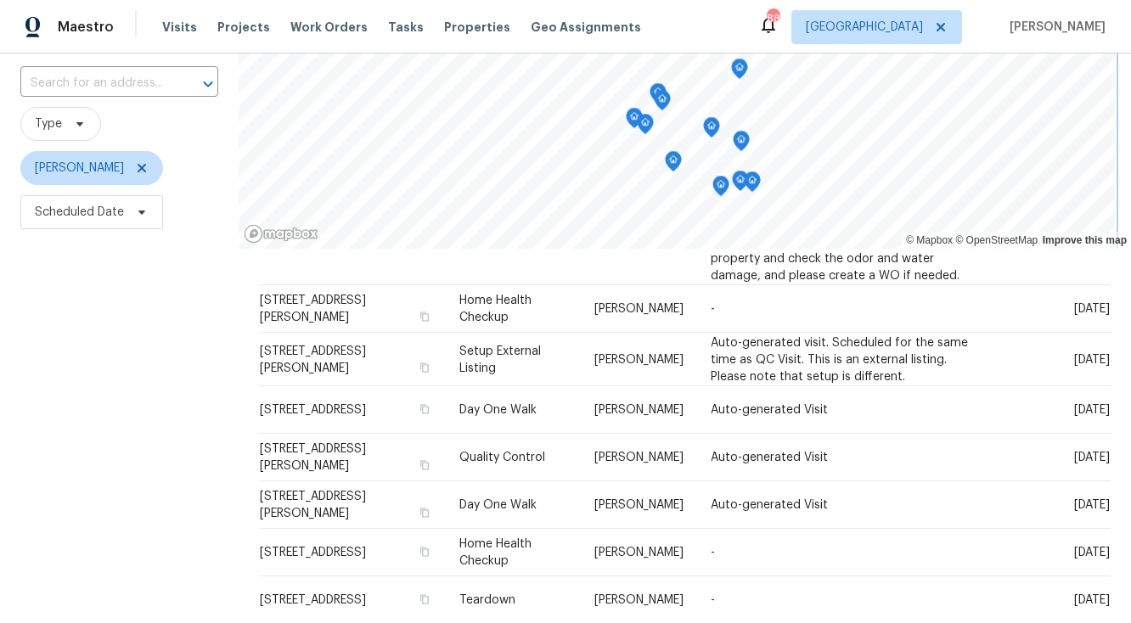
scroll to position [109, 0]
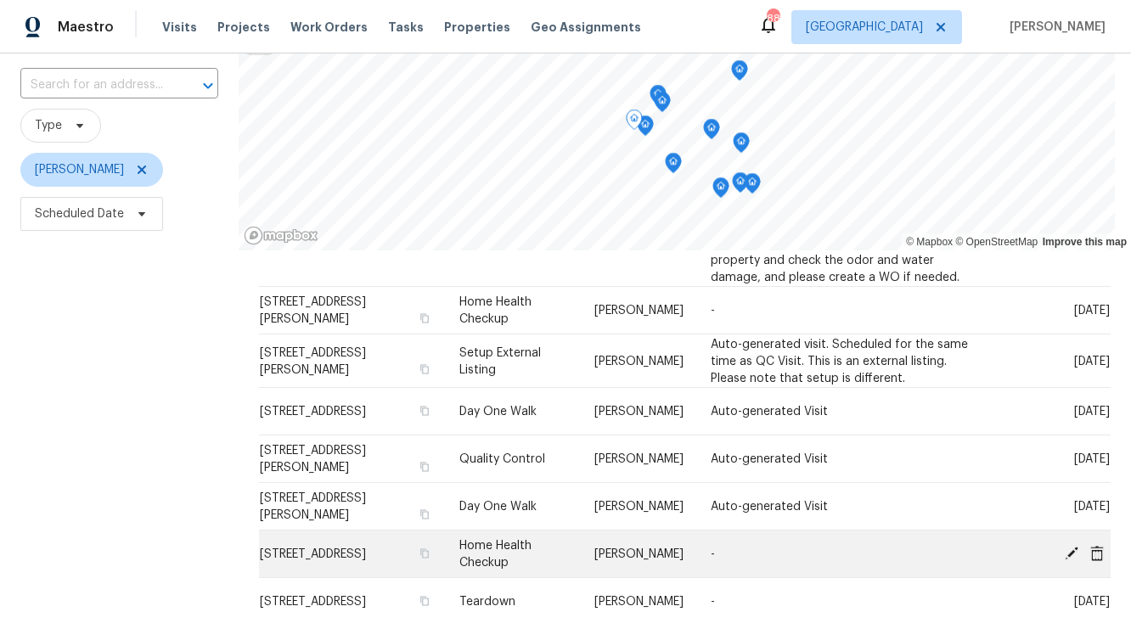
click at [1072, 546] on icon at bounding box center [1072, 553] width 14 height 14
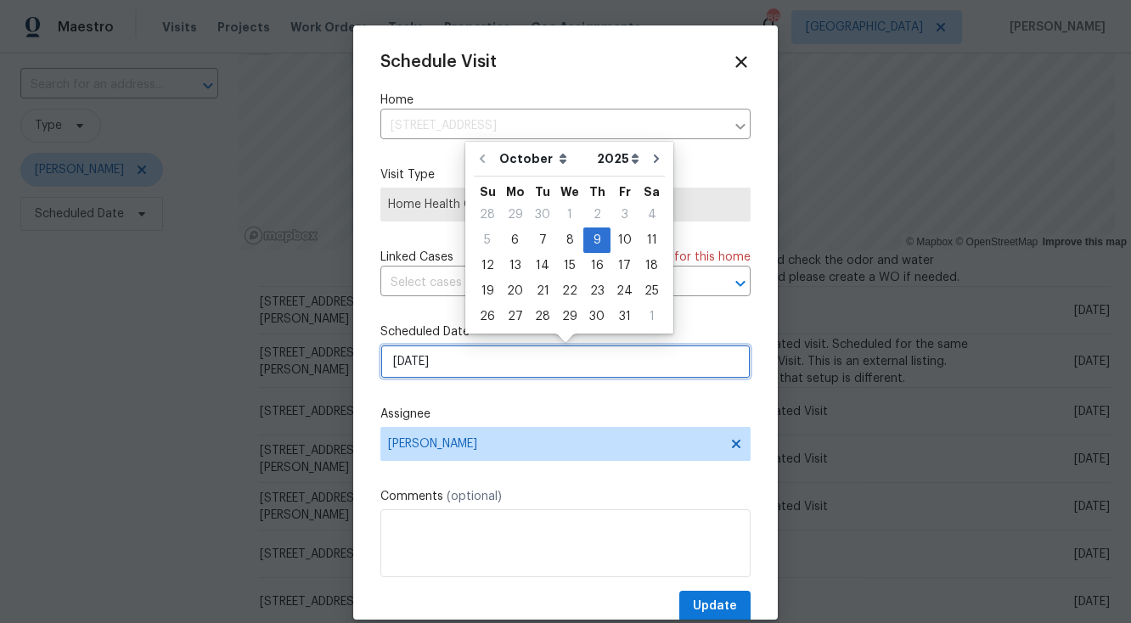
click at [525, 364] on input "[DATE]" at bounding box center [565, 362] width 370 height 34
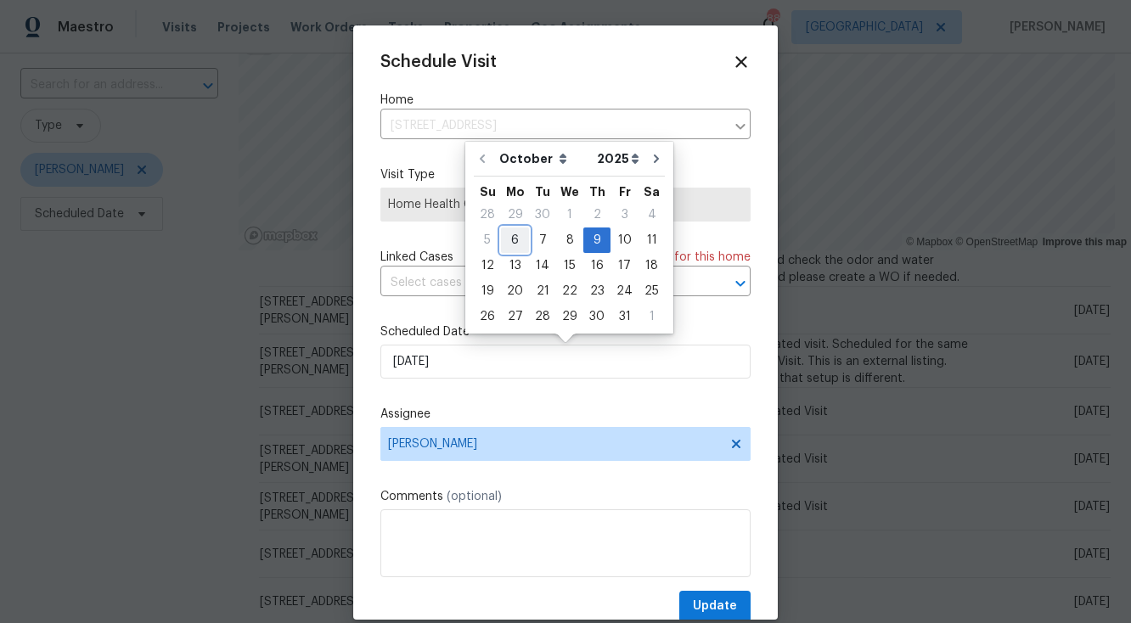
click at [516, 240] on div "6" at bounding box center [515, 240] width 28 height 24
type input "[DATE]"
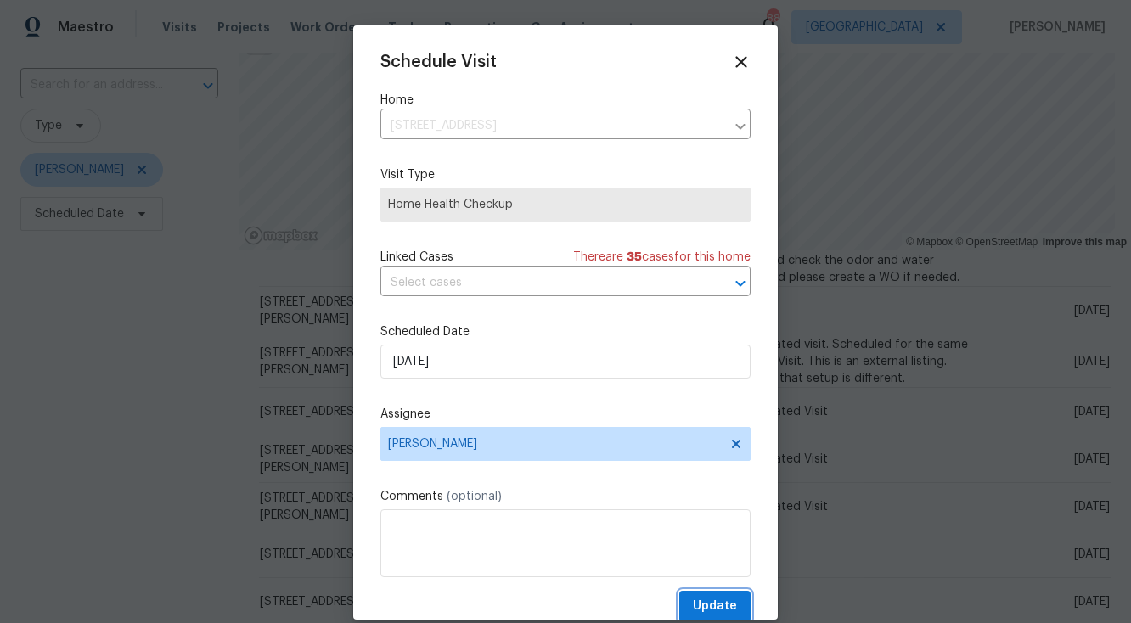
click at [703, 602] on span "Update" at bounding box center [715, 606] width 44 height 21
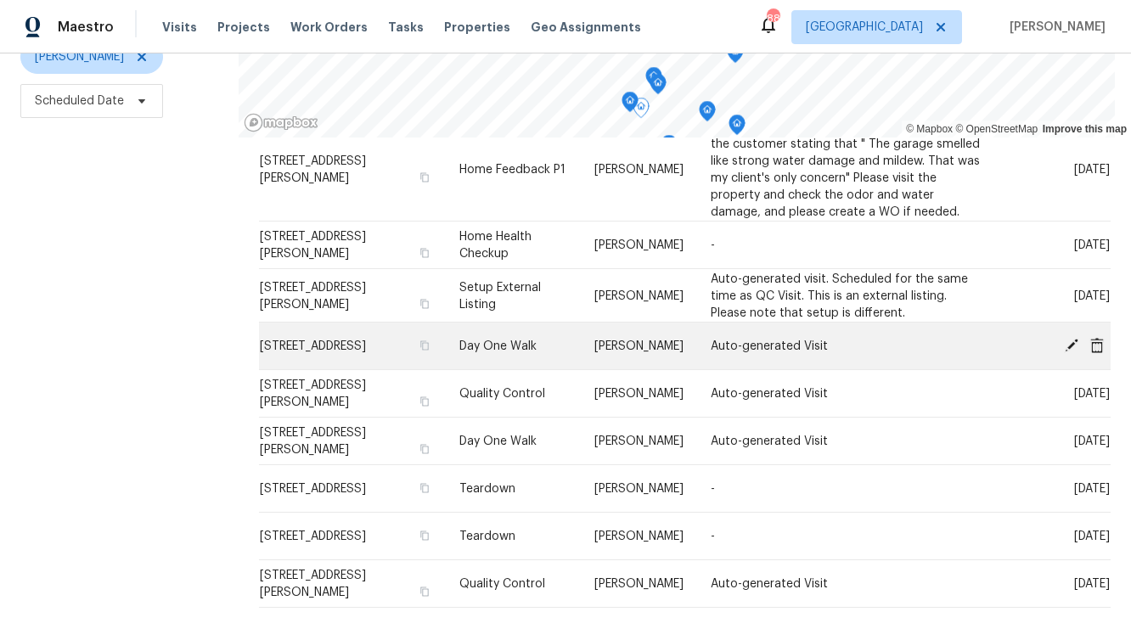
scroll to position [234, 0]
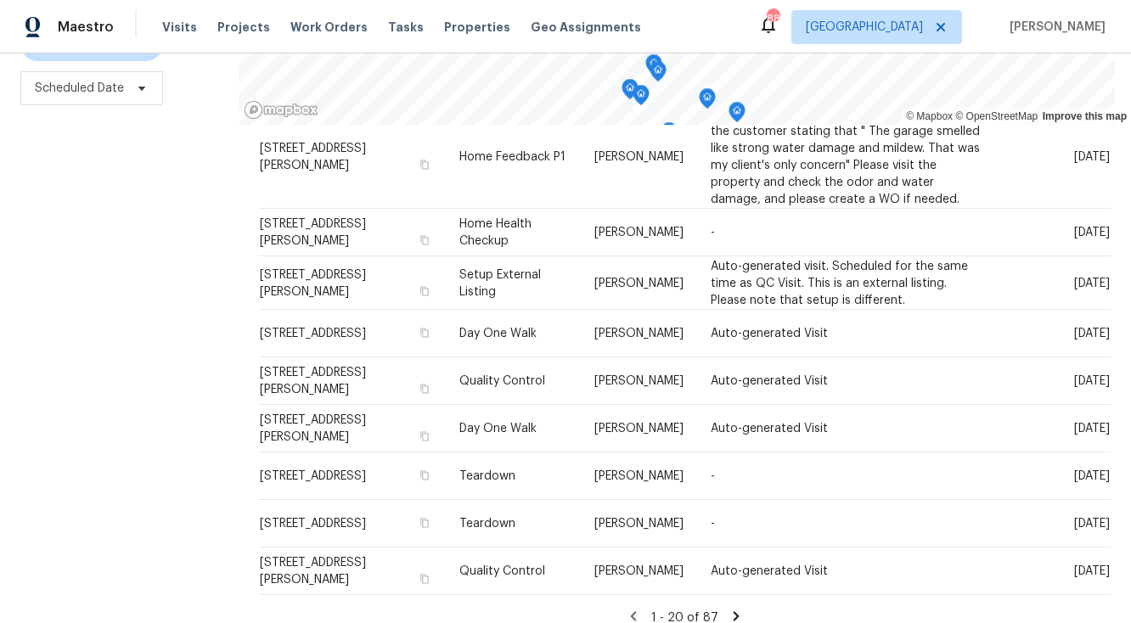
click at [733, 612] on icon at bounding box center [736, 616] width 6 height 9
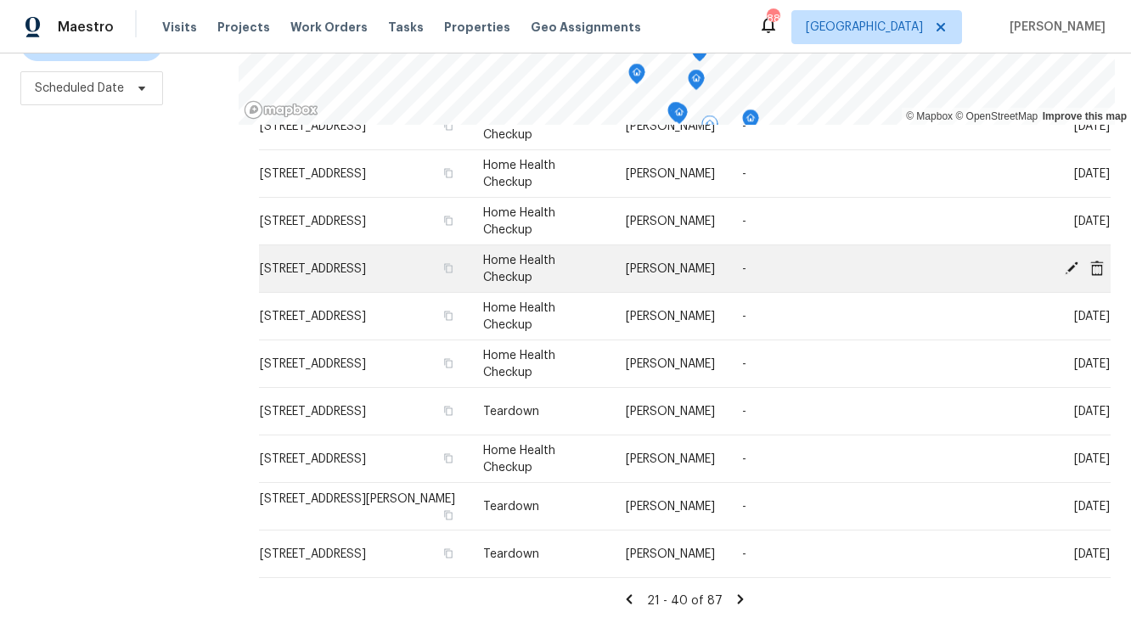
click at [1072, 265] on icon at bounding box center [1072, 268] width 14 height 14
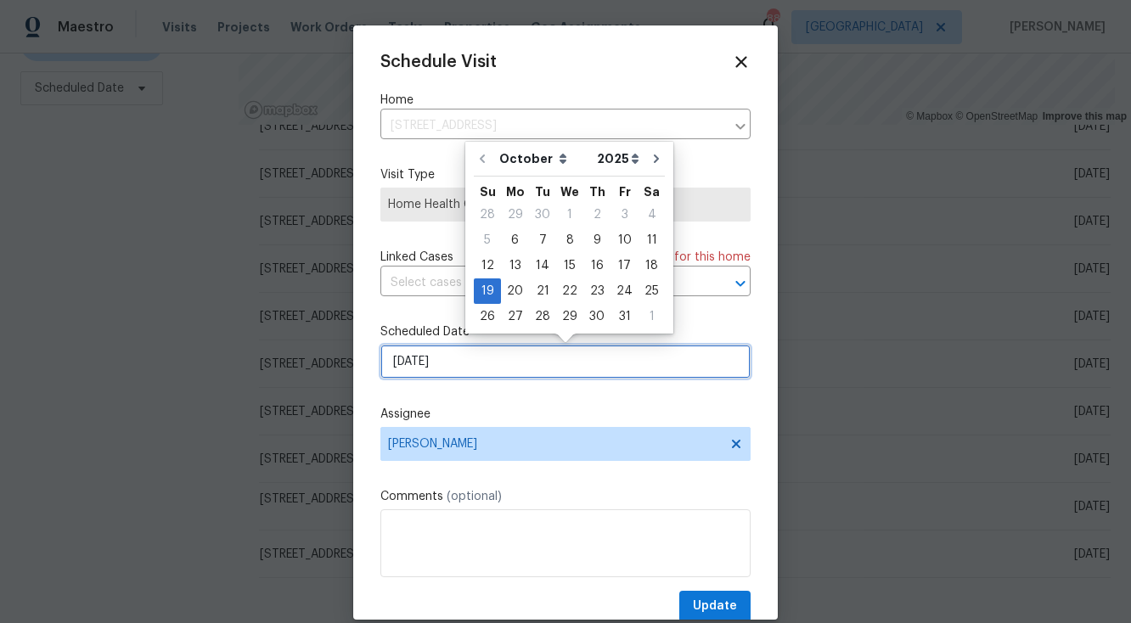
click at [543, 373] on input "[DATE]" at bounding box center [565, 362] width 370 height 34
click at [759, 333] on div "Schedule Visit Home [STREET_ADDRESS] ​ Visit Type Home Health Checkup Linked Ca…" at bounding box center [565, 322] width 425 height 595
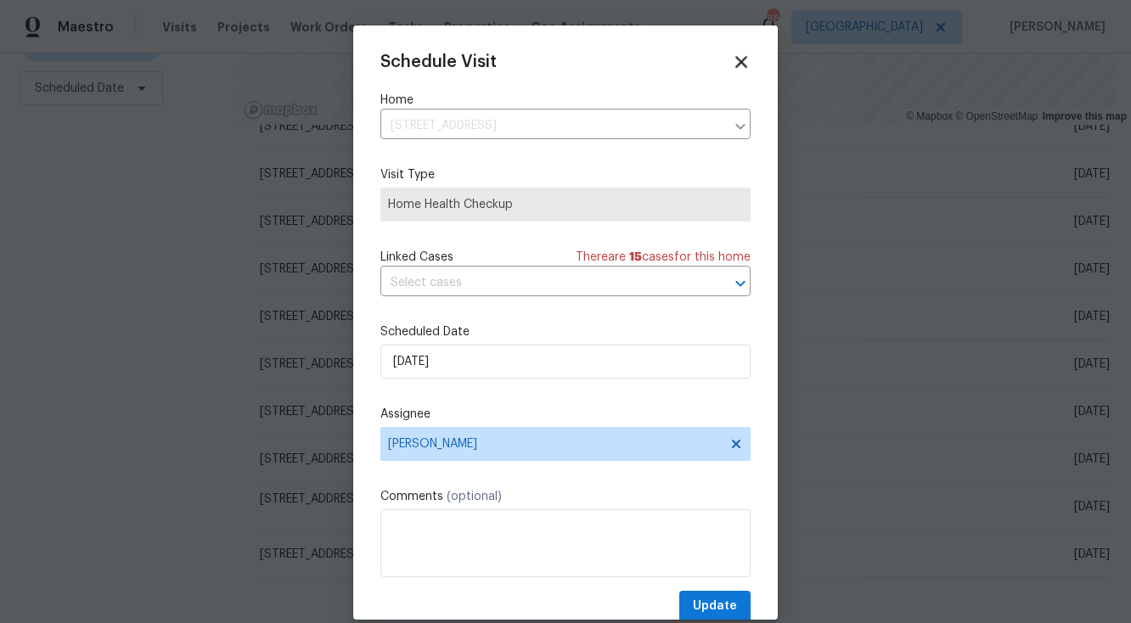
click at [742, 65] on icon at bounding box center [741, 62] width 20 height 20
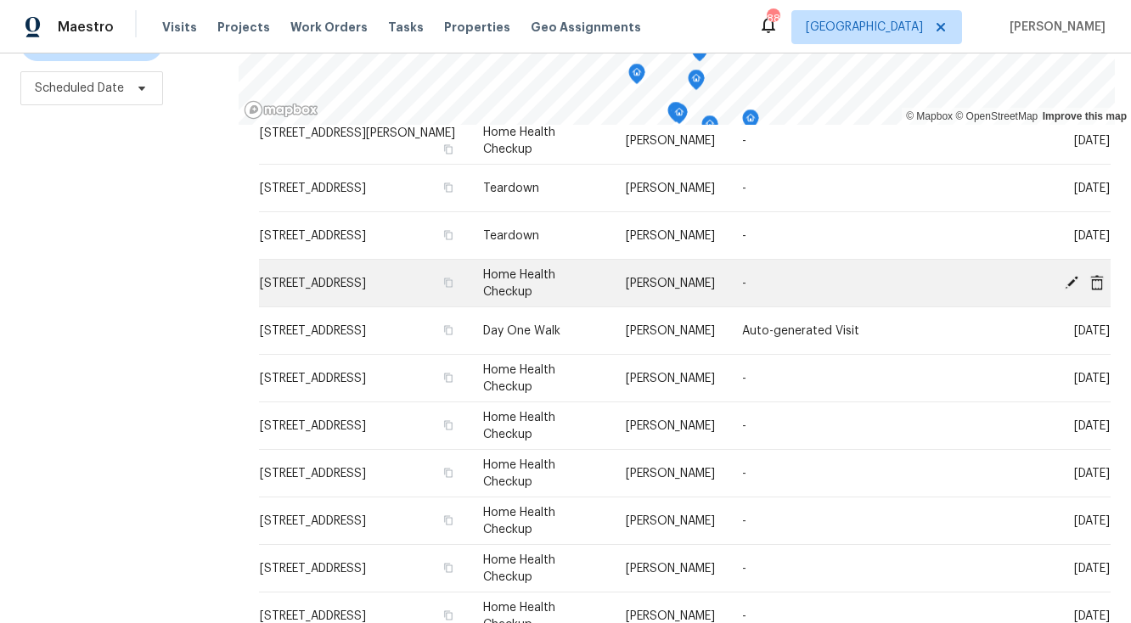
scroll to position [215, 0]
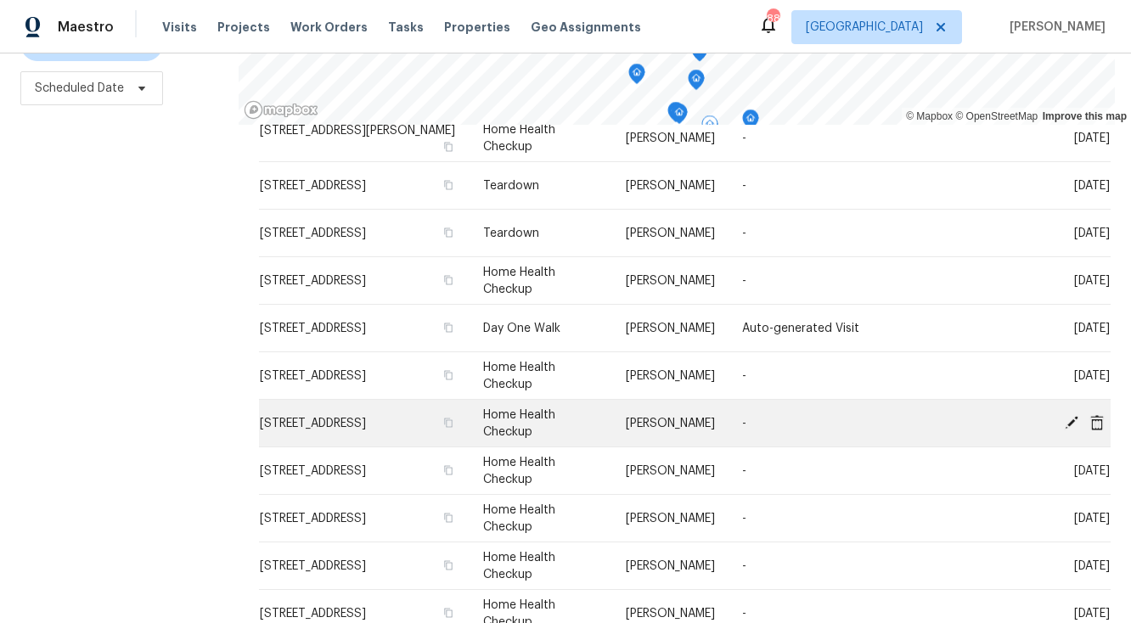
click at [1074, 423] on icon at bounding box center [1071, 421] width 15 height 15
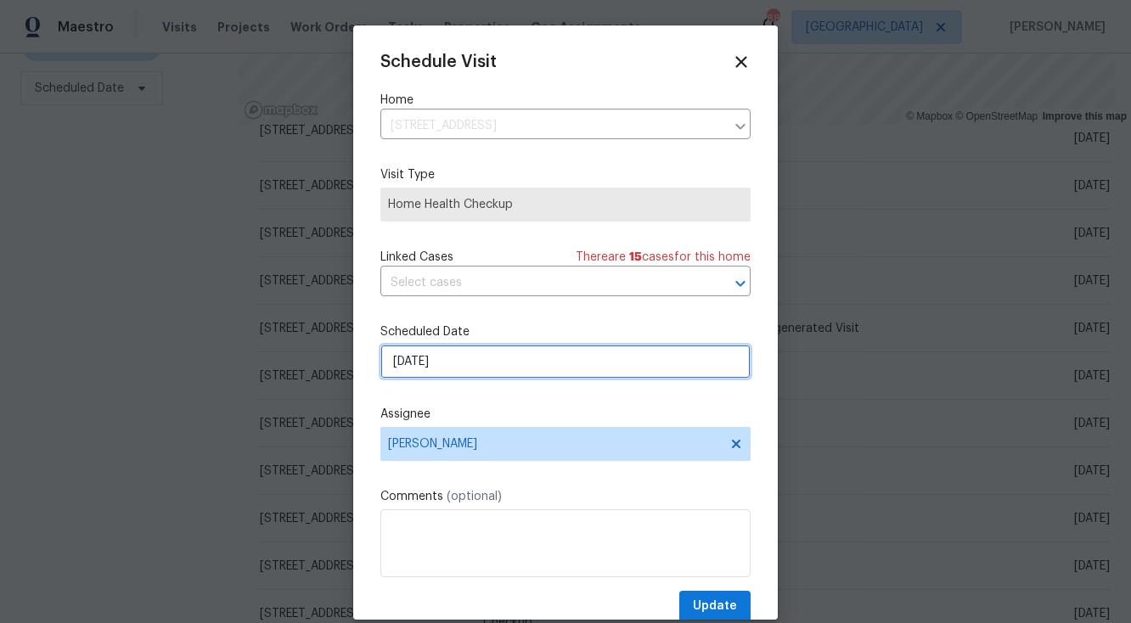
click at [573, 368] on input "[DATE]" at bounding box center [565, 362] width 370 height 34
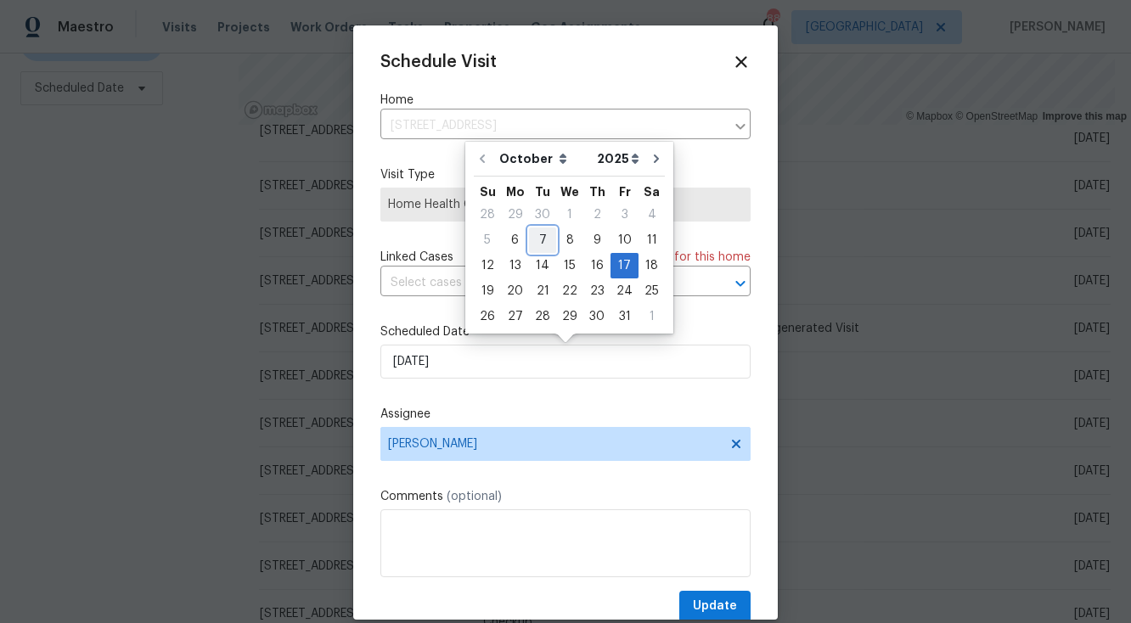
click at [540, 240] on div "7" at bounding box center [542, 240] width 27 height 24
type input "[DATE]"
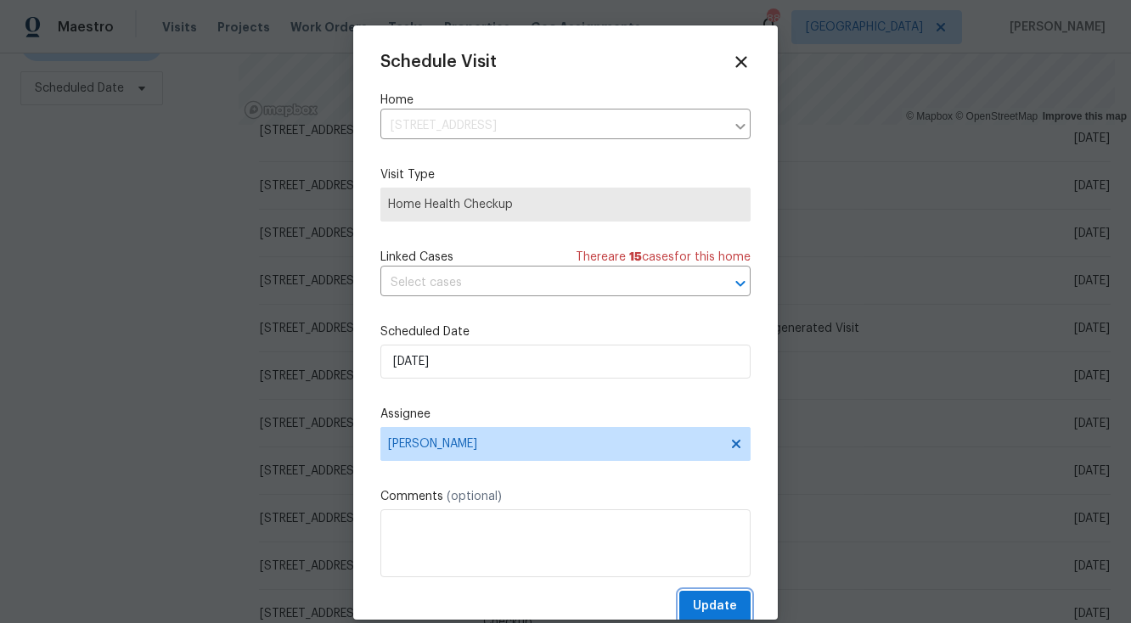
click at [722, 607] on span "Update" at bounding box center [715, 606] width 44 height 21
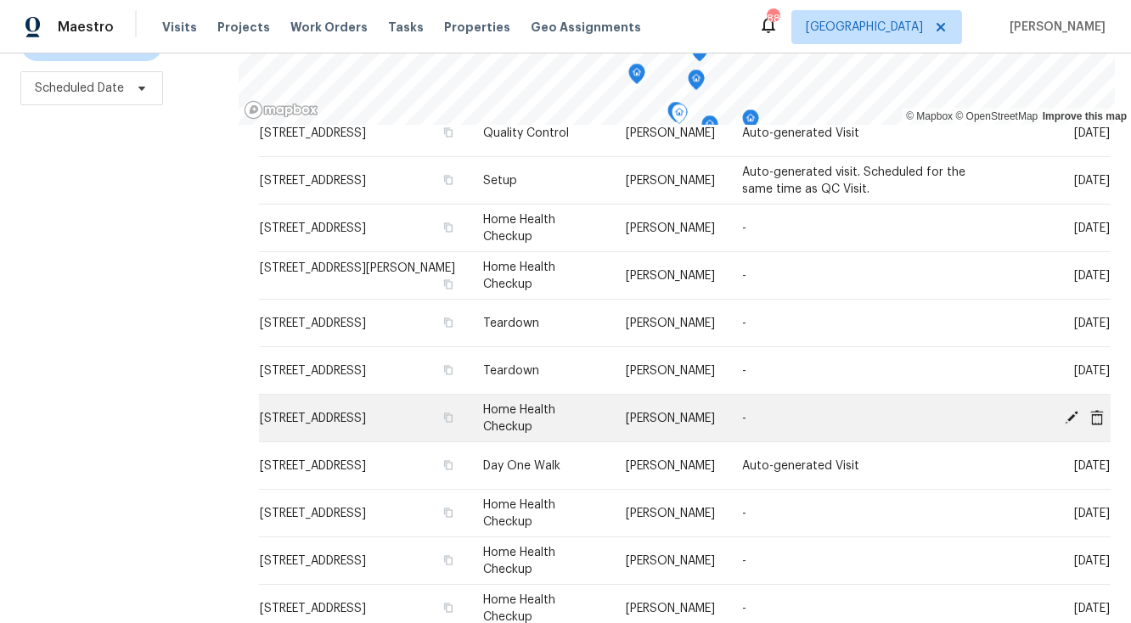
scroll to position [71, 0]
